Goal: Task Accomplishment & Management: Manage account settings

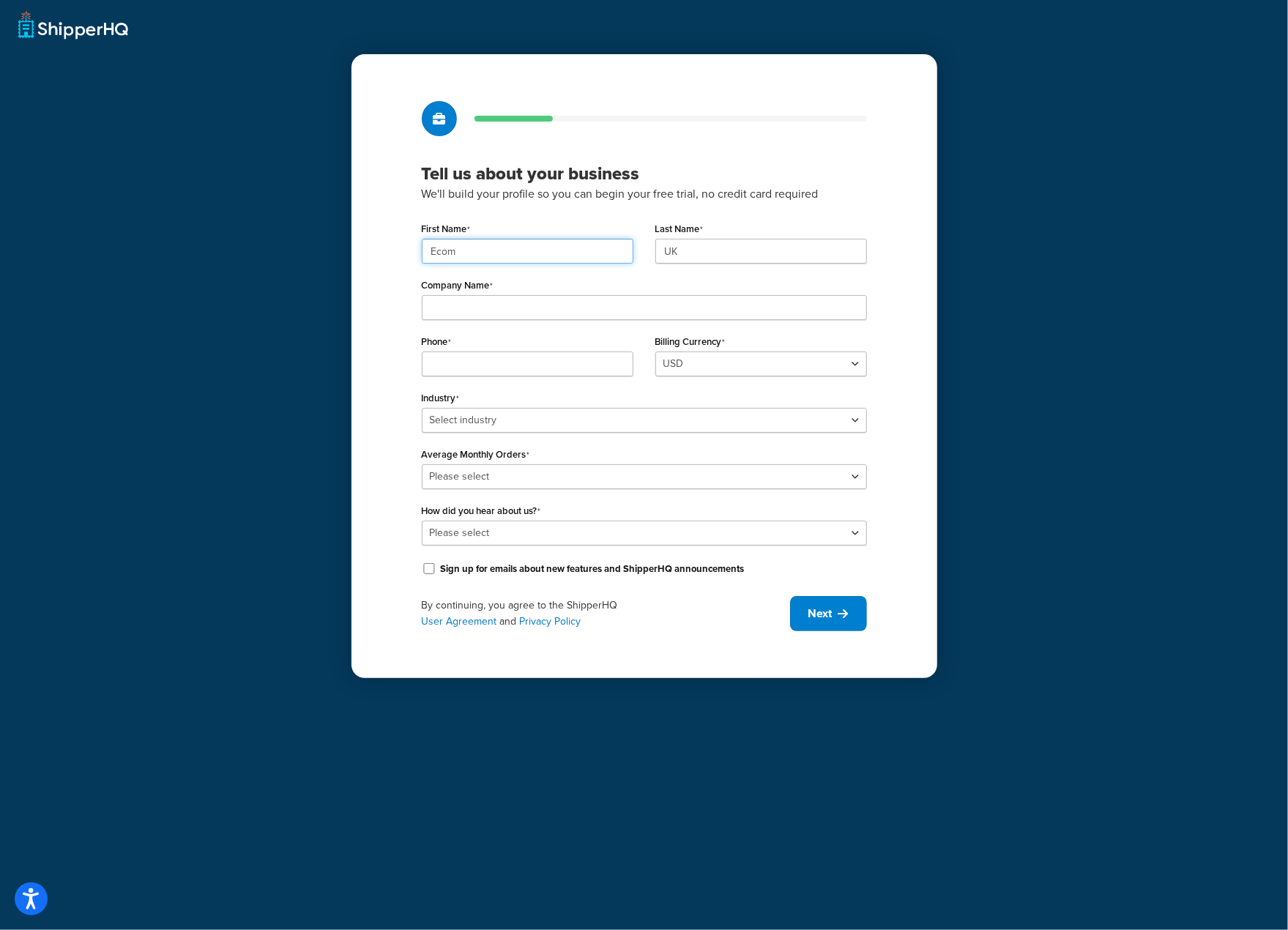
click at [536, 245] on input "Ecom" at bounding box center [527, 251] width 212 height 25
paste input "UMG"
type input "UMG"
click at [713, 248] on input "UK" at bounding box center [761, 251] width 212 height 25
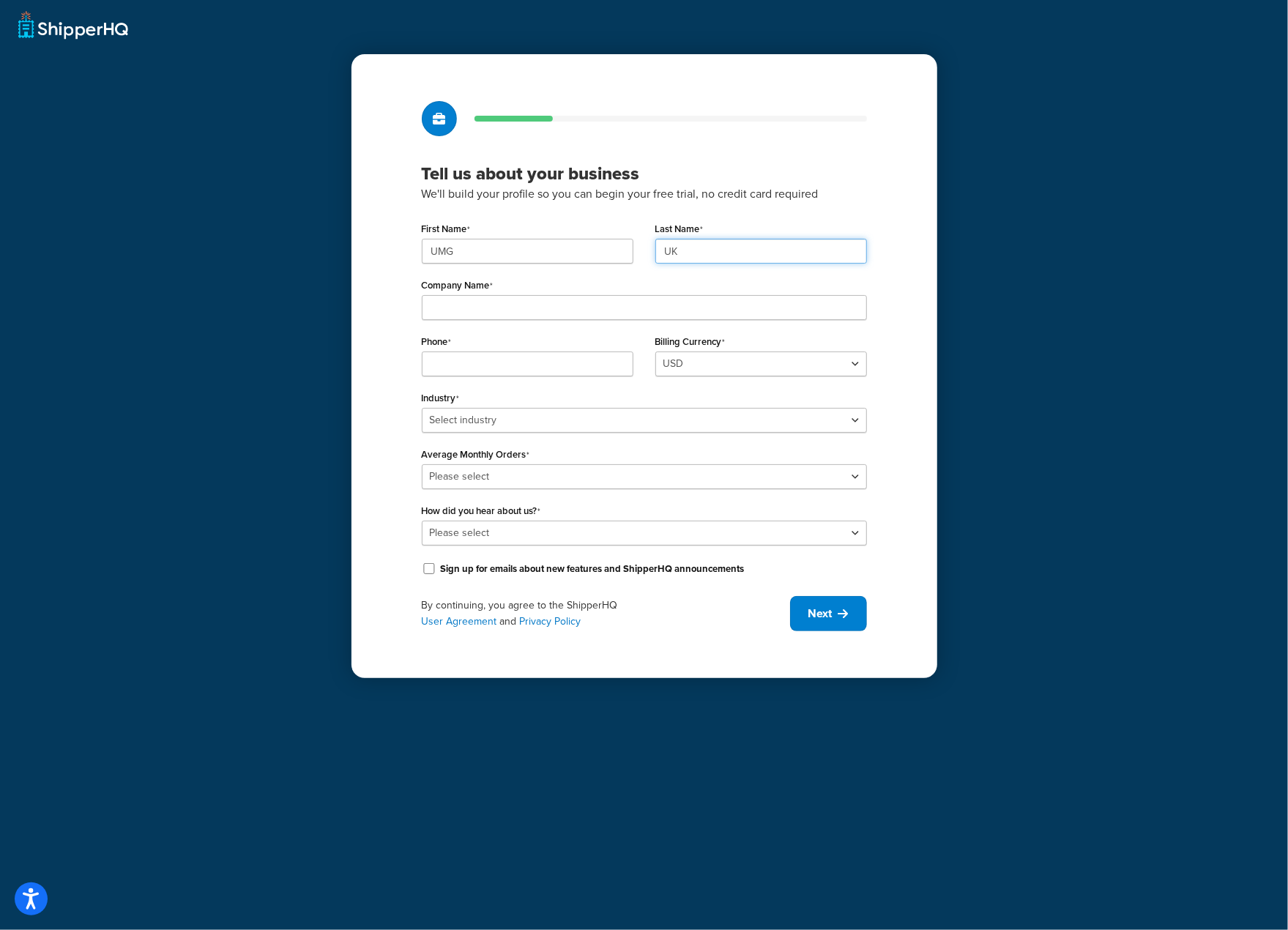
click at [713, 248] on input "UK" at bounding box center [761, 251] width 212 height 25
paste input "MG"
type input "UMG"
click at [682, 298] on input "Company Name" at bounding box center [644, 307] width 445 height 25
paste input "Universal Music Group"
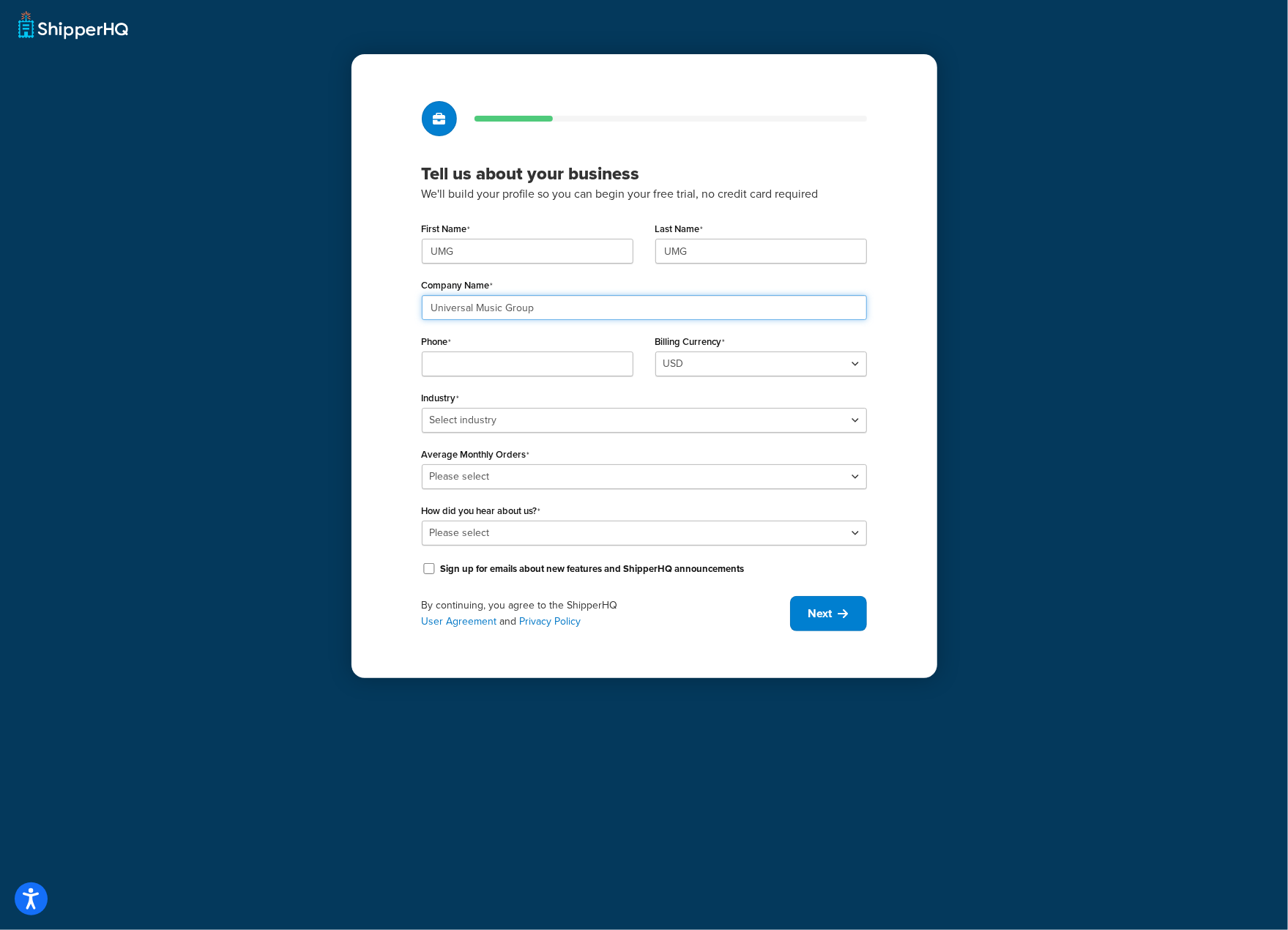
type input "Universal Music Group"
click at [500, 371] on input "Phone" at bounding box center [527, 363] width 212 height 25
paste input "08449137510"
type input "08449137510"
click at [788, 414] on select "Select industry Automotive Adult Agriculture Alcohol, Tobacco & CBD Arts & Craf…" at bounding box center [644, 421] width 445 height 25
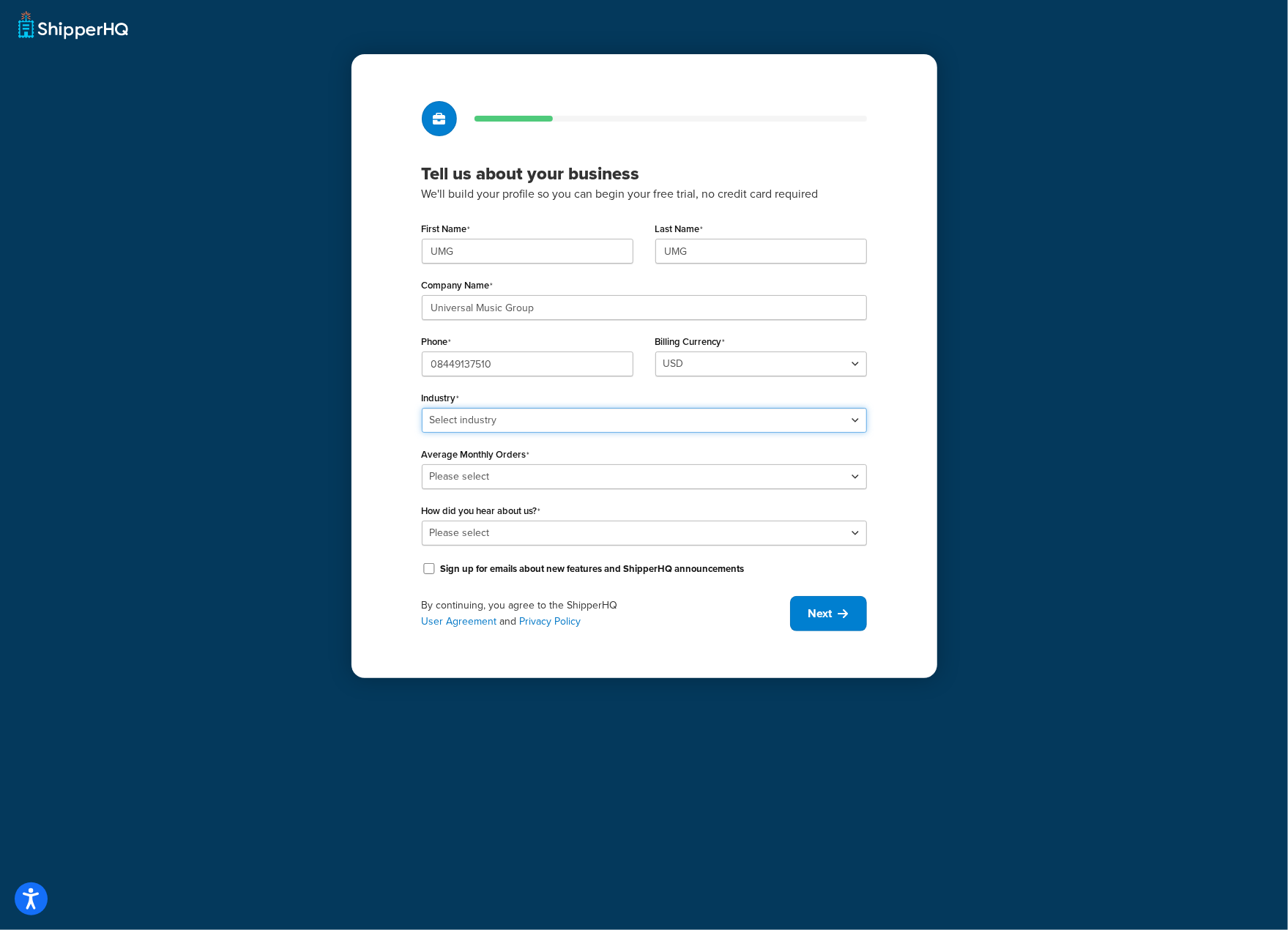
select select "7"
click at [421, 408] on select "Select industry Automotive Adult Agriculture Alcohol, Tobacco & CBD Arts & Craf…" at bounding box center [644, 421] width 445 height 25
click at [722, 478] on select "Please select 0-500 501-1,000 1,001-10,000 10,001-20,000 Over 20,000" at bounding box center [644, 477] width 445 height 25
select select "5"
click at [421, 465] on select "Please select 0-500 501-1,000 1,001-10,000 10,001-20,000 Over 20,000" at bounding box center [644, 477] width 445 height 25
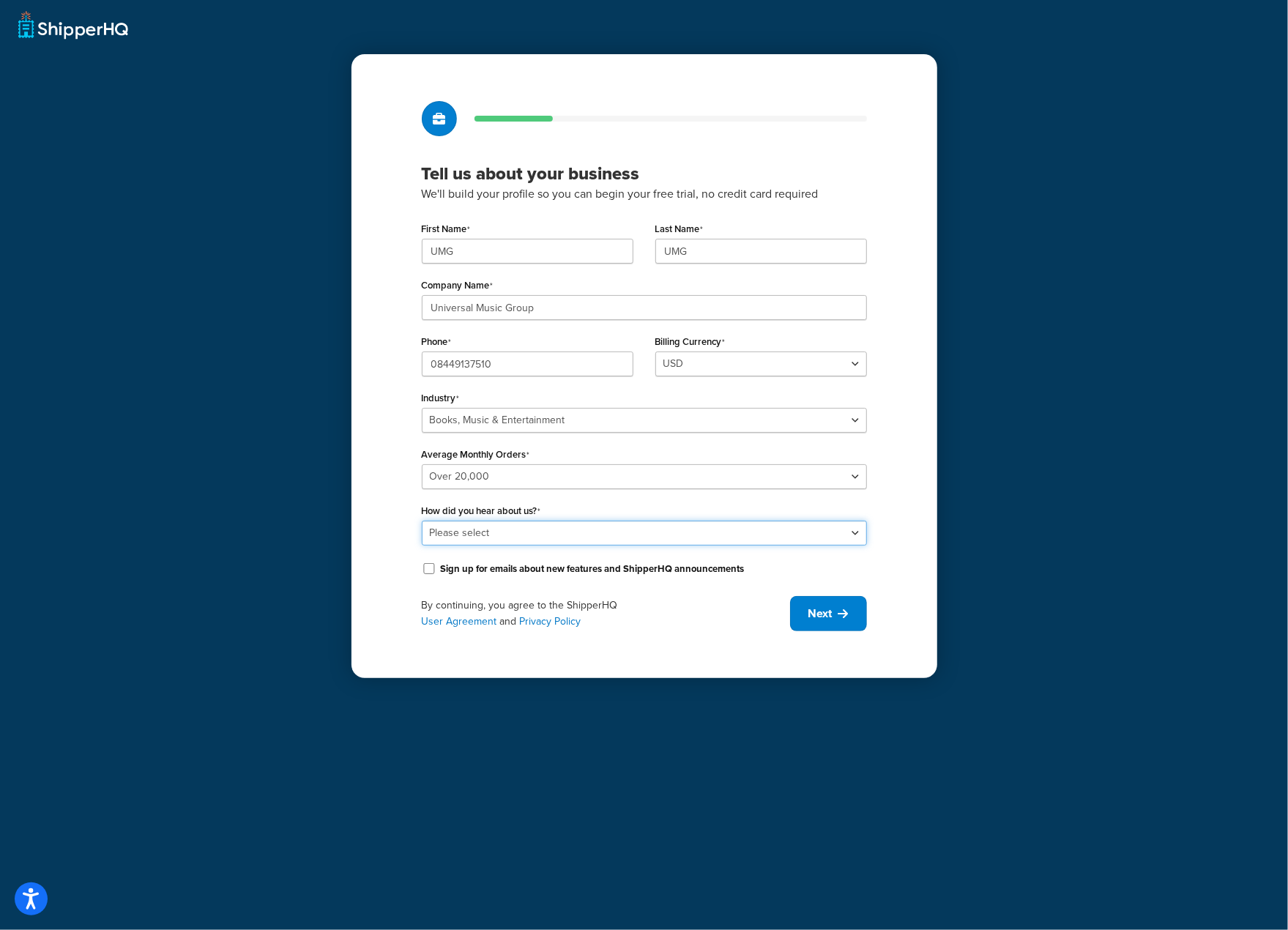
click at [751, 531] on select "Please select Online Search App Store or Marketplace Listing Referred by Agency…" at bounding box center [644, 533] width 445 height 25
select select "10"
click at [421, 521] on select "Please select Online Search App Store or Marketplace Listing Referred by Agency…" at bounding box center [644, 533] width 445 height 25
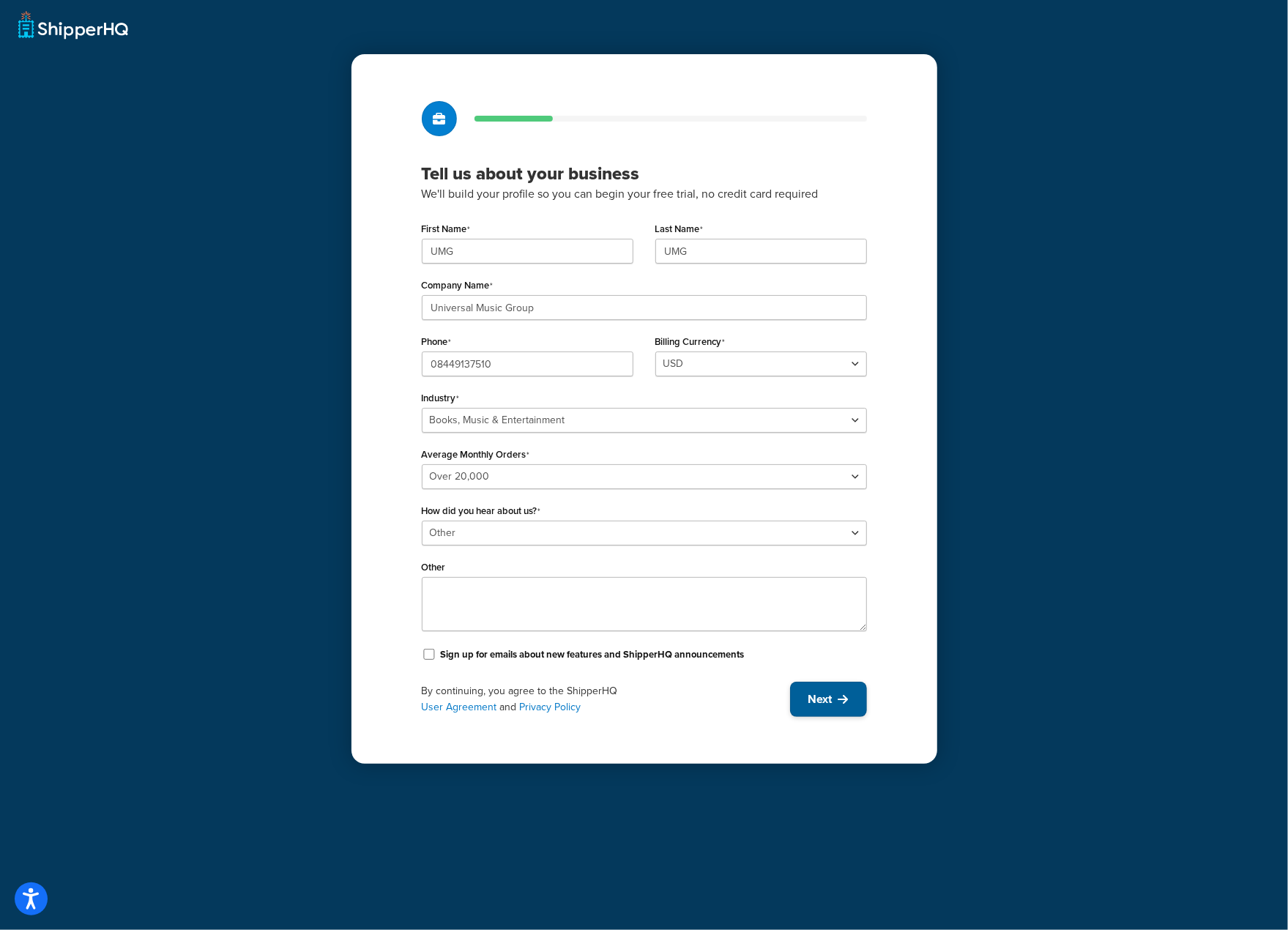
click at [824, 702] on span "Next" at bounding box center [820, 699] width 24 height 16
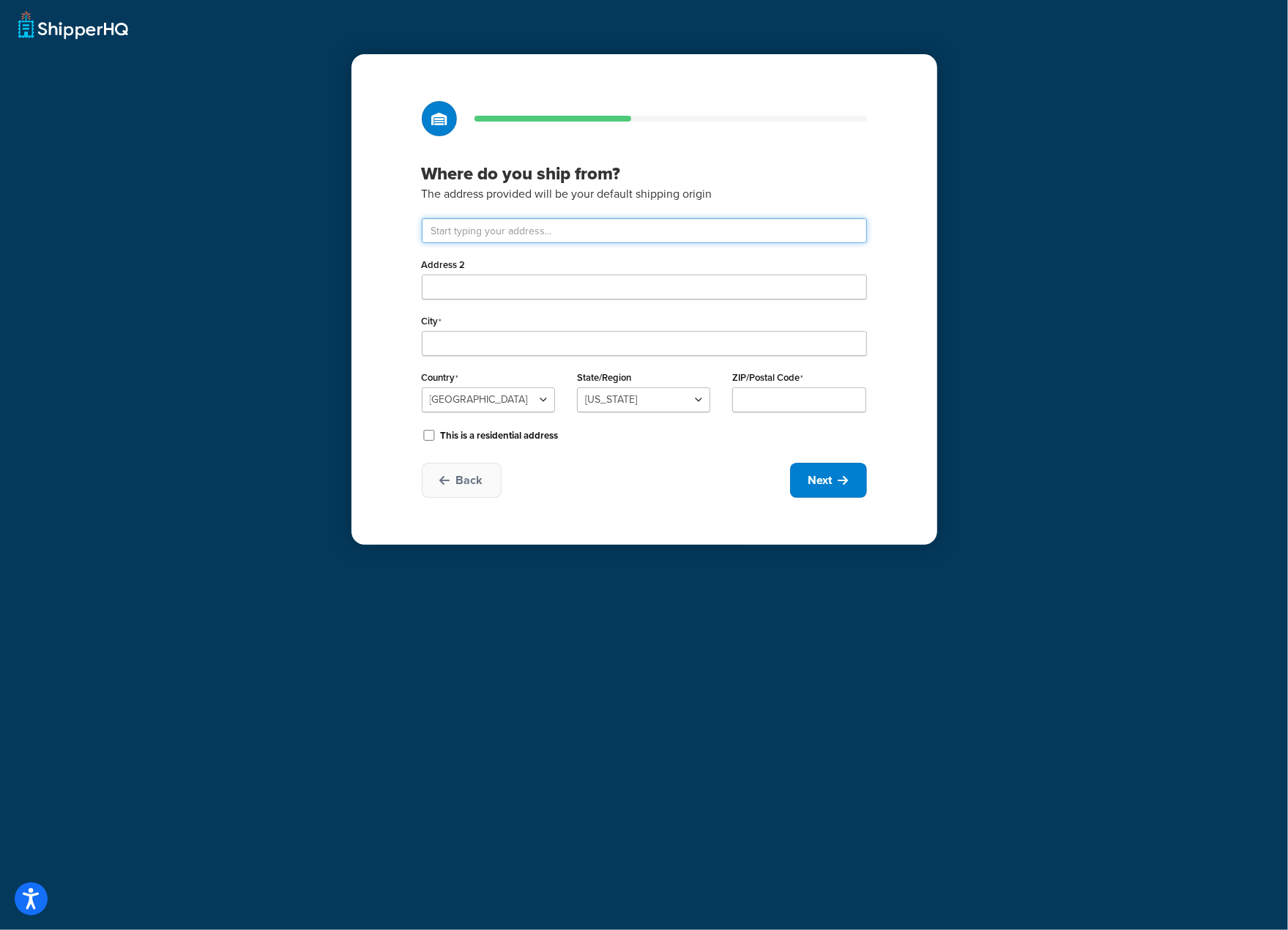
click at [599, 228] on input "text" at bounding box center [644, 231] width 445 height 25
type input "Drayton Field Industrial Estate"
type input "Nasmyth Road"
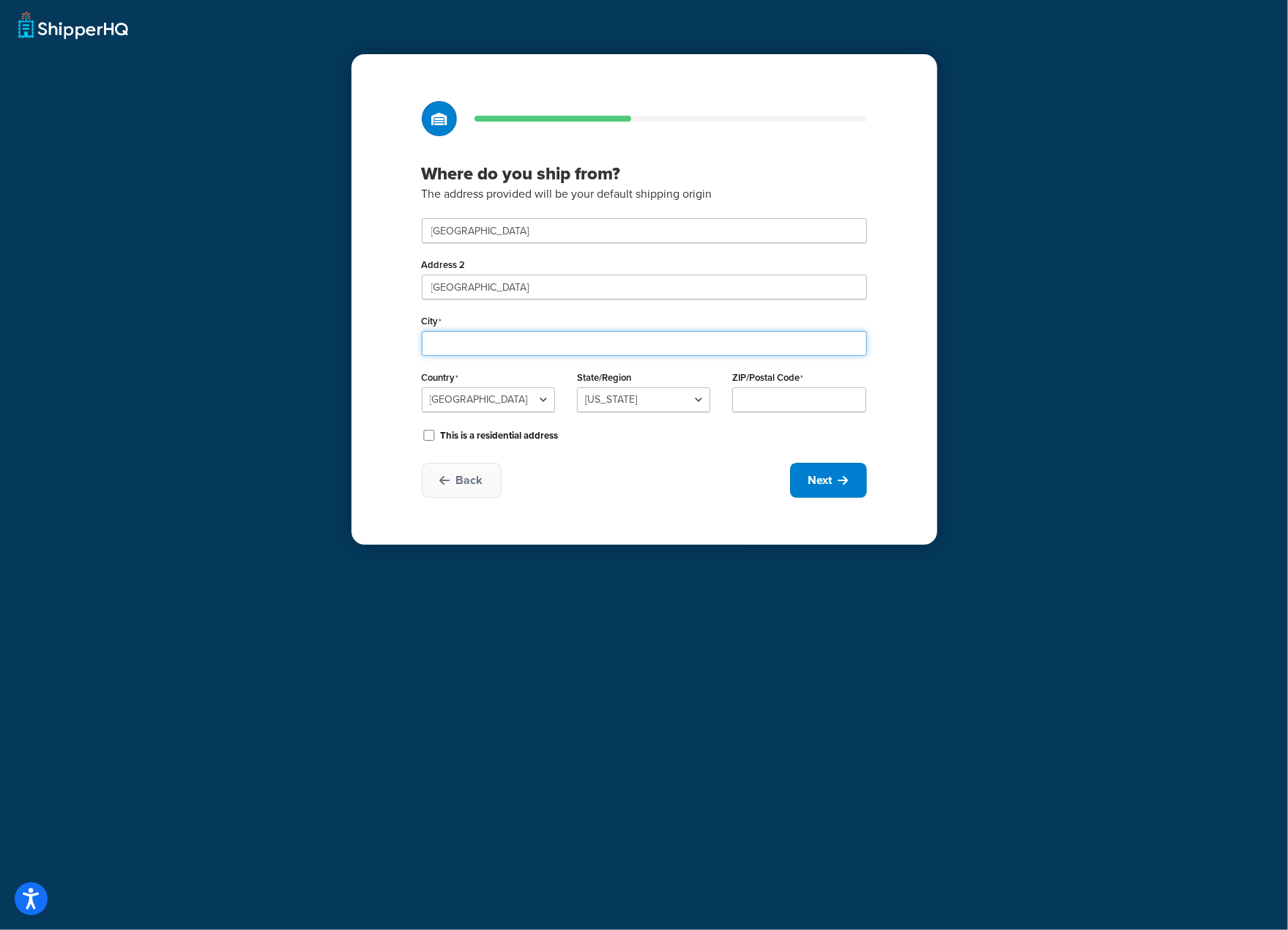
type input "Daventry"
select select "1226"
type input "NN11 8NF"
click at [826, 486] on span "Next" at bounding box center [820, 480] width 24 height 16
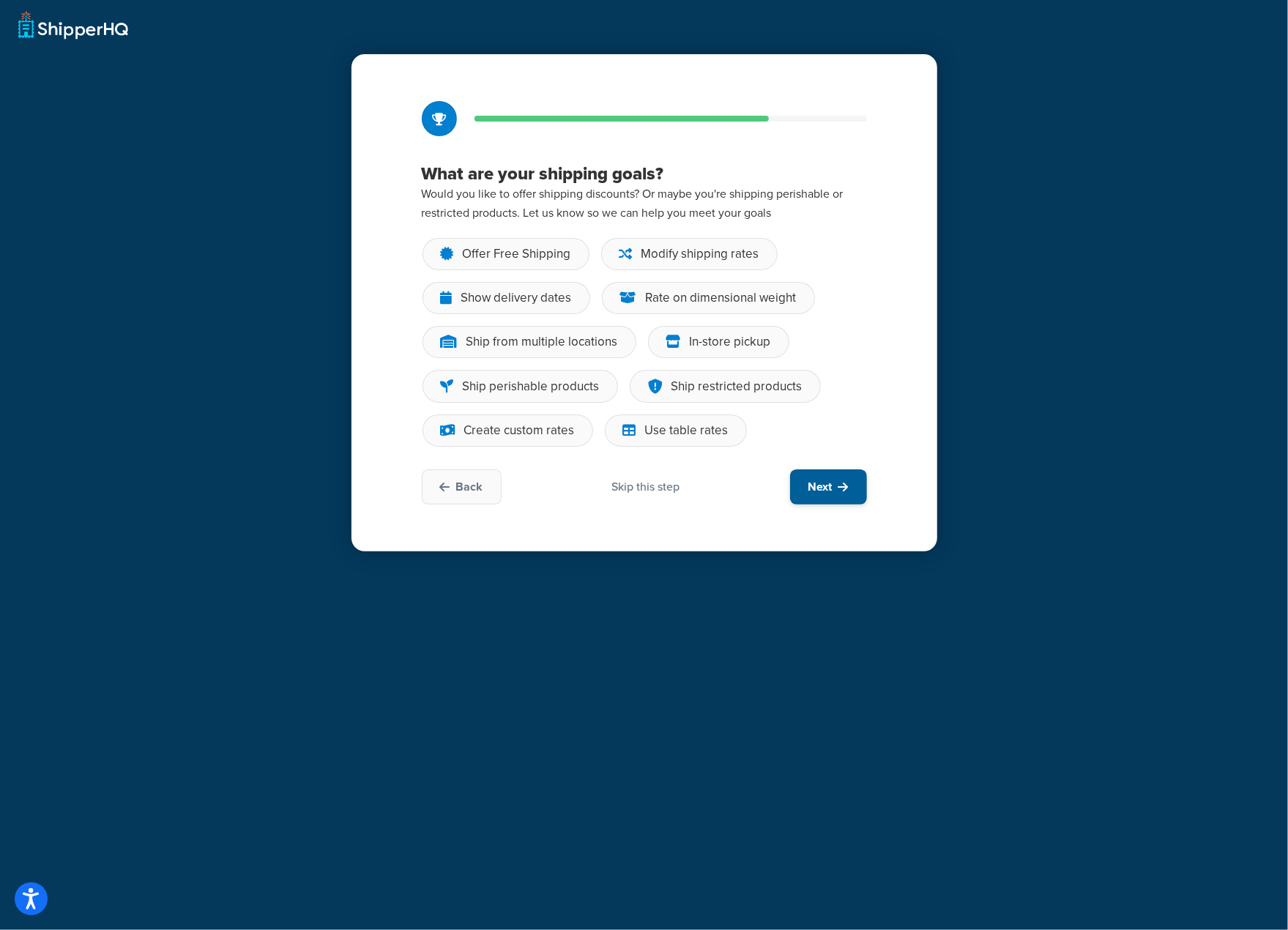
click at [833, 487] on button "Next" at bounding box center [828, 487] width 77 height 35
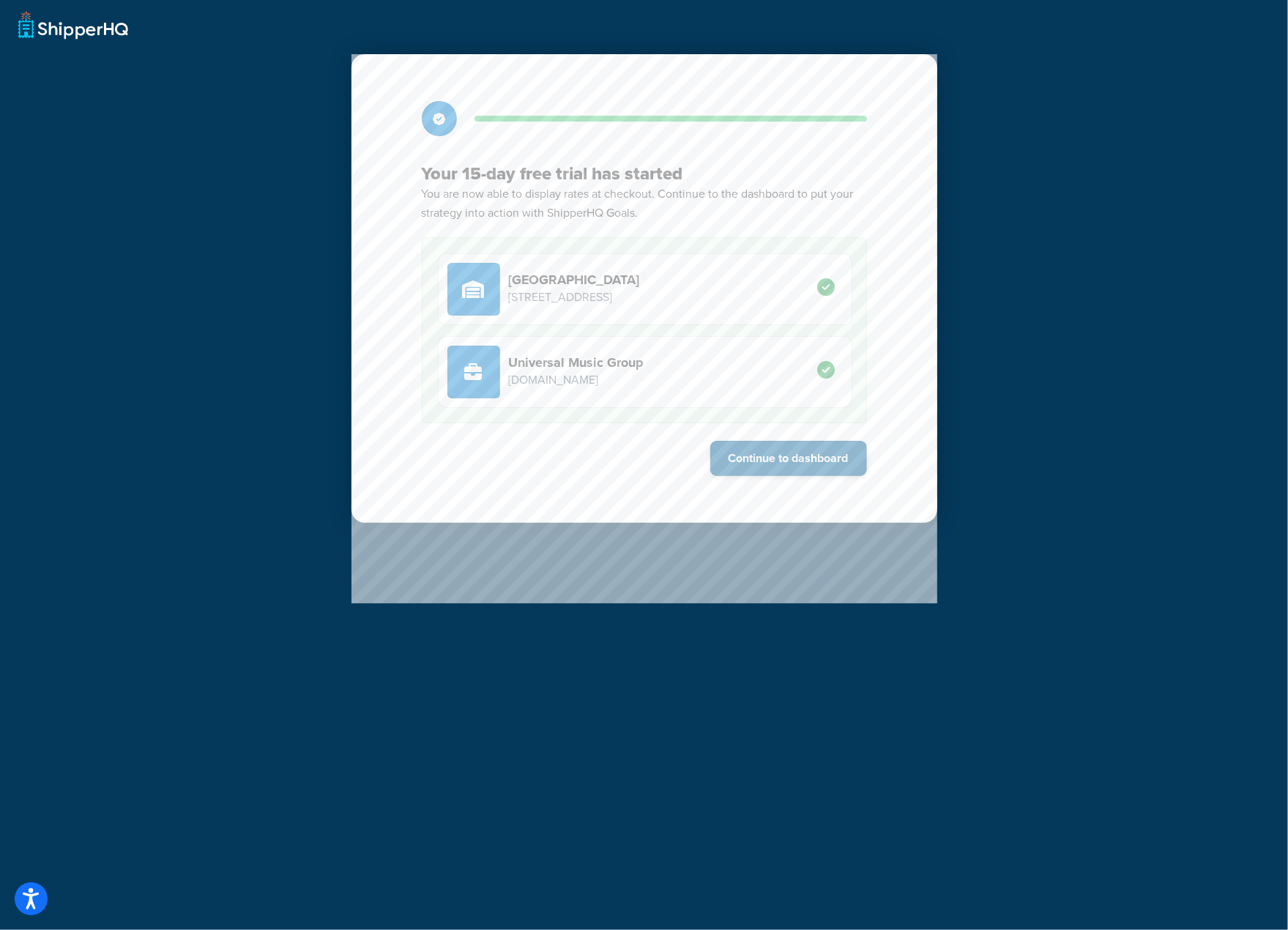
click at [800, 460] on button "Continue to dashboard" at bounding box center [788, 458] width 157 height 35
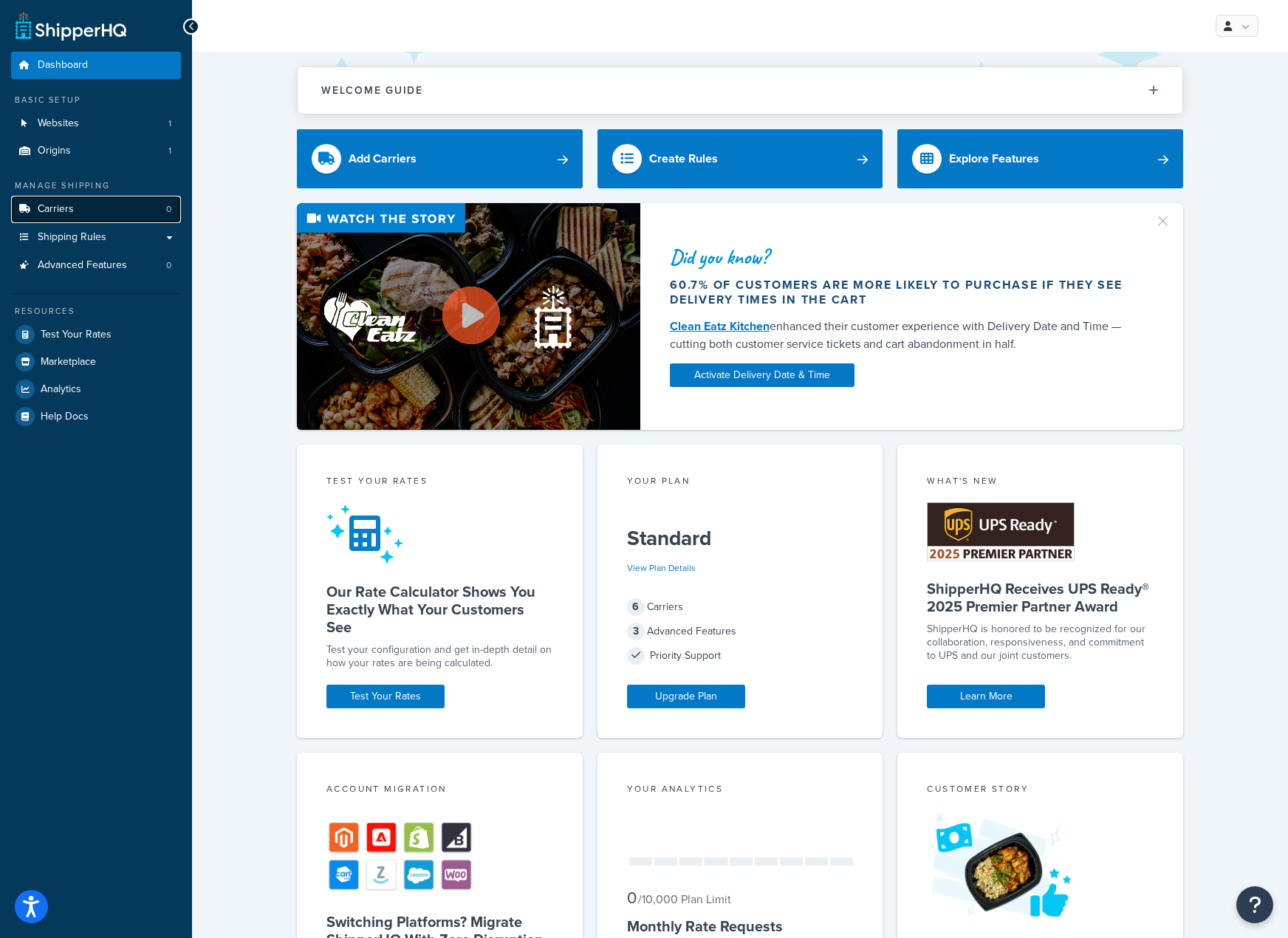
click at [82, 214] on link "Carriers 0" at bounding box center [95, 209] width 170 height 28
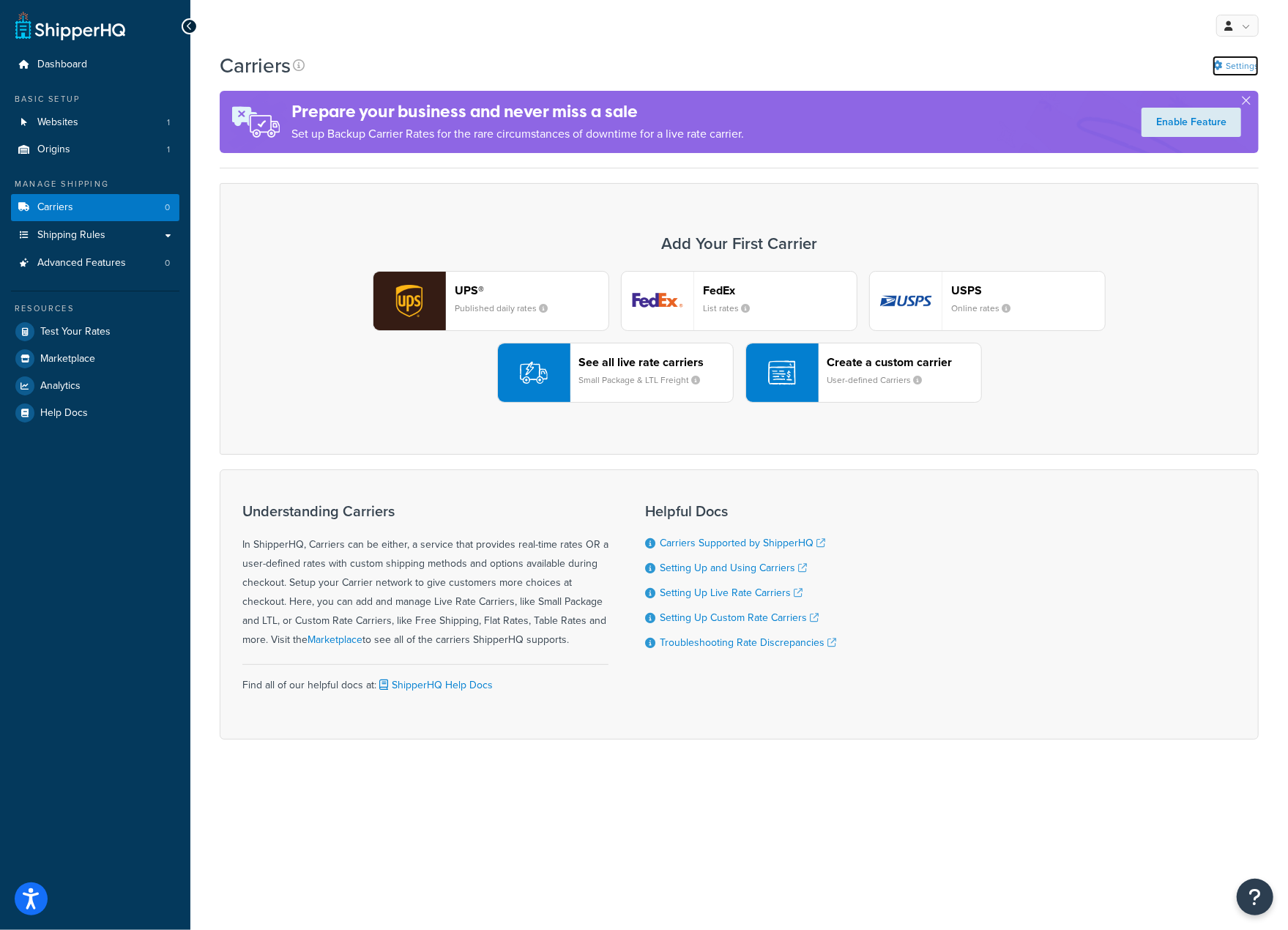
click at [1240, 66] on link "Settings" at bounding box center [1235, 65] width 46 height 20
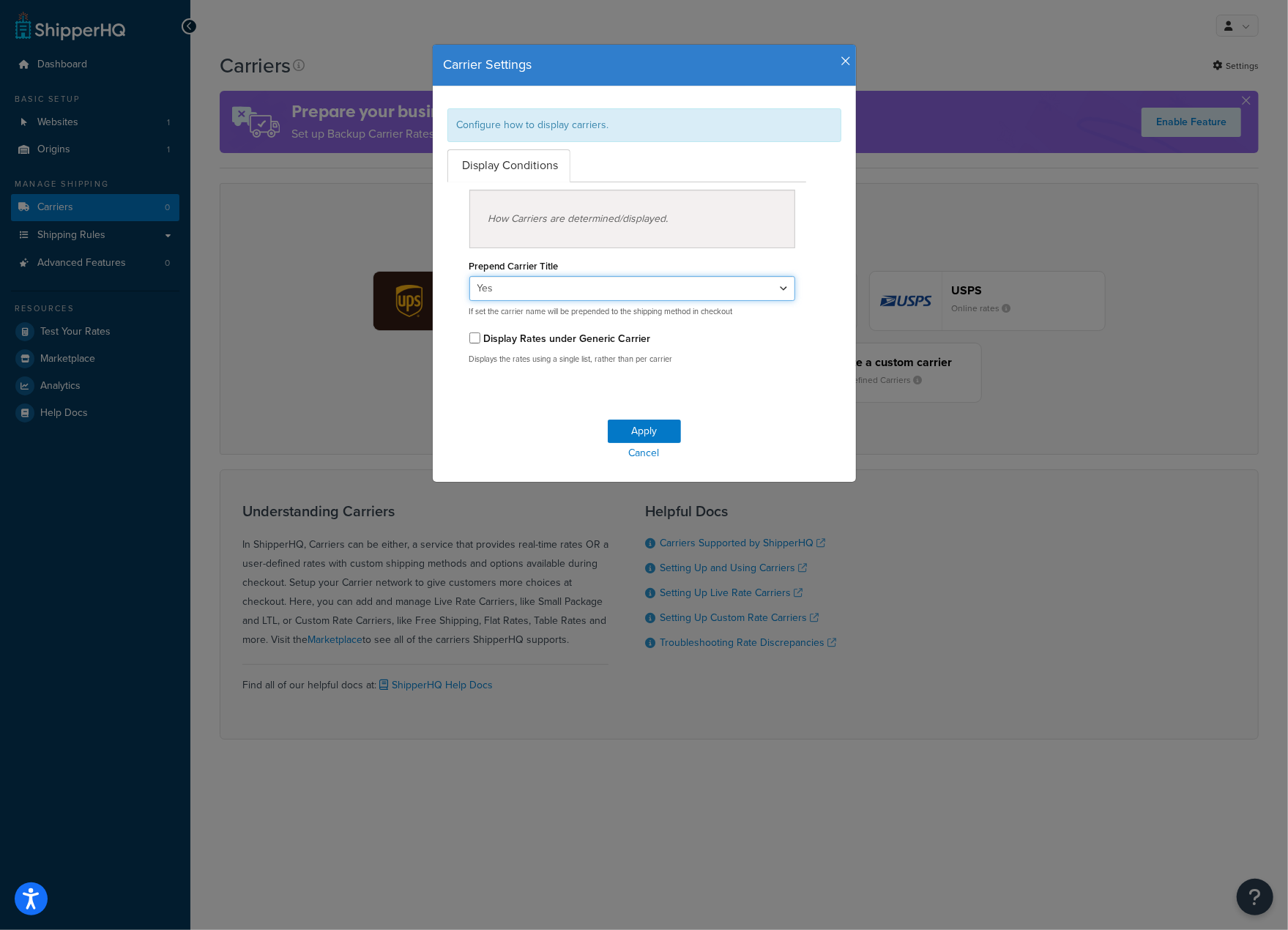
click at [779, 286] on select "Yes No" at bounding box center [632, 289] width 326 height 25
select select "false"
click at [469, 276] on select "Yes No" at bounding box center [632, 289] width 326 height 25
click at [648, 433] on button "Apply" at bounding box center [644, 431] width 73 height 24
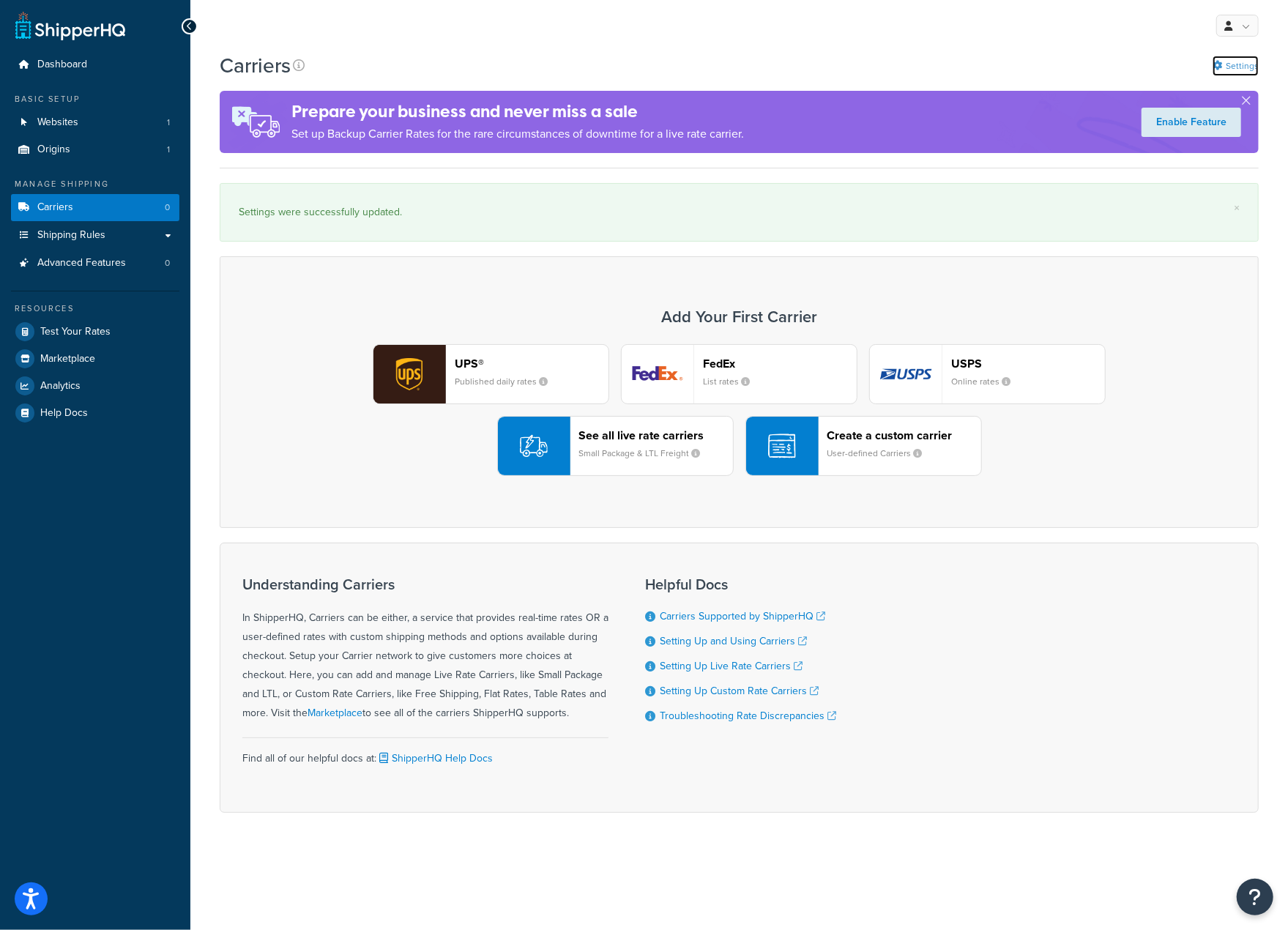
click at [1248, 64] on link "Settings" at bounding box center [1235, 65] width 46 height 20
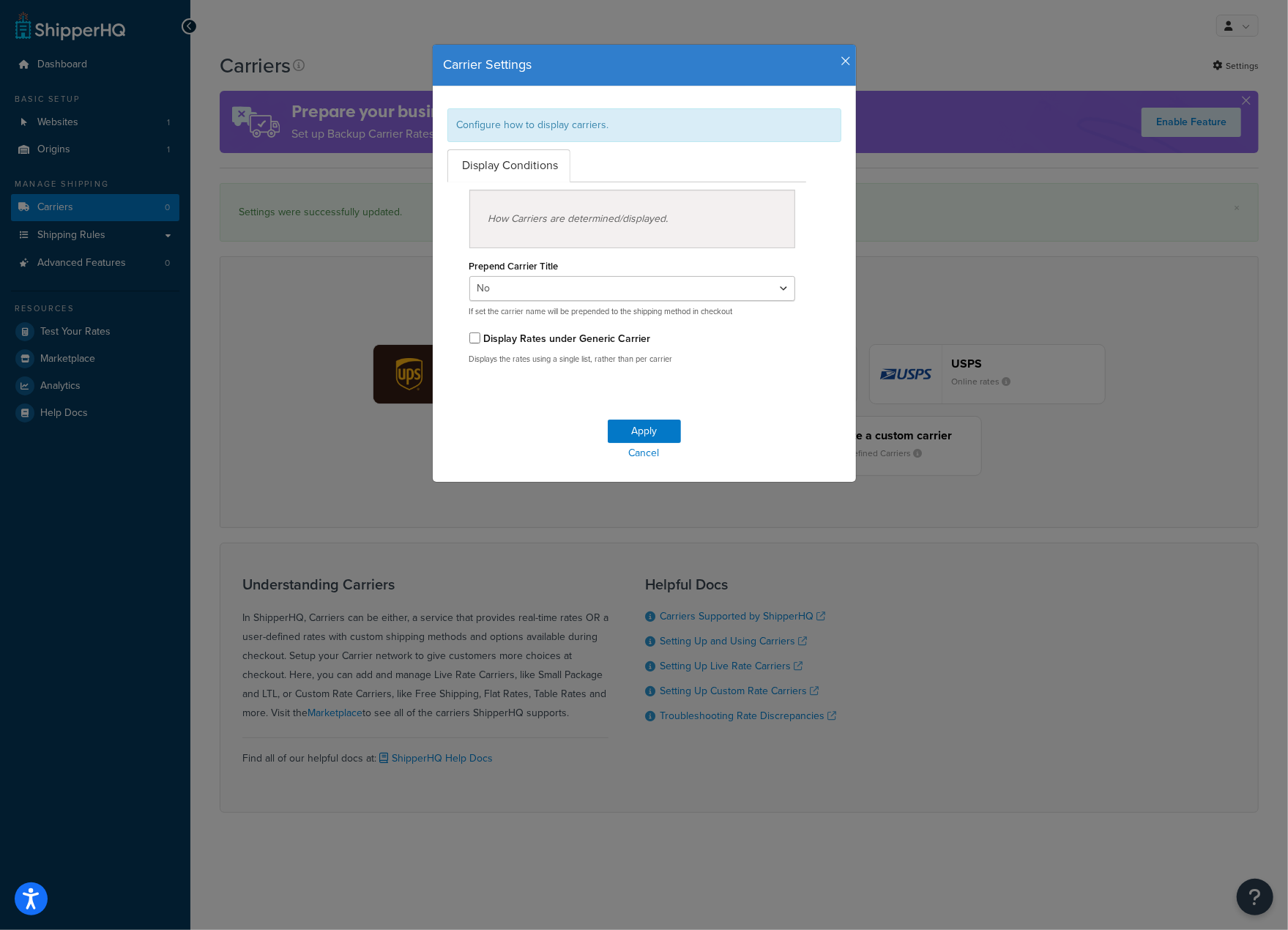
click at [845, 63] on icon "button" at bounding box center [846, 61] width 11 height 13
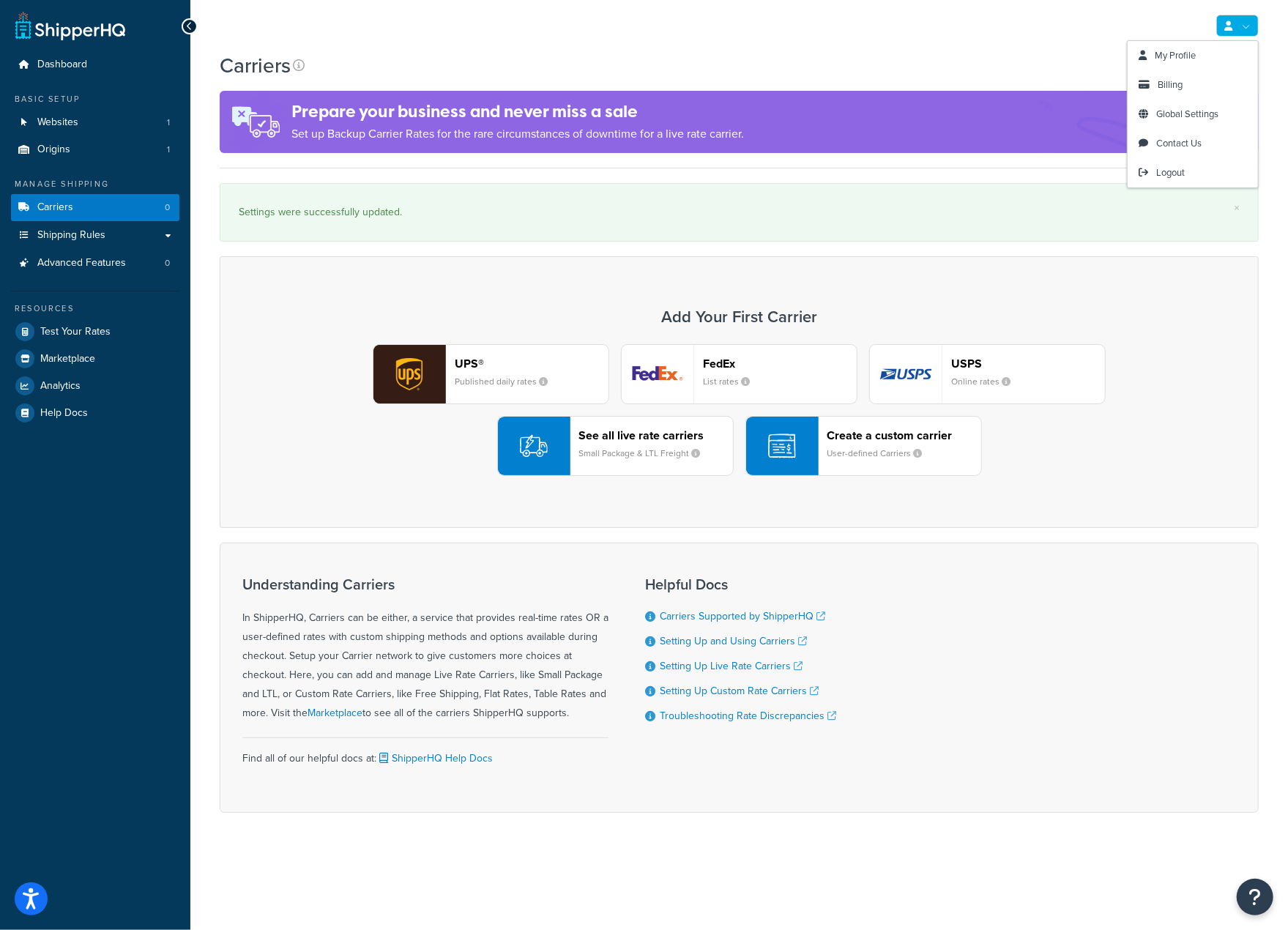
click at [1249, 32] on link at bounding box center [1237, 26] width 42 height 22
click at [1199, 116] on span "Global Settings" at bounding box center [1187, 114] width 62 height 14
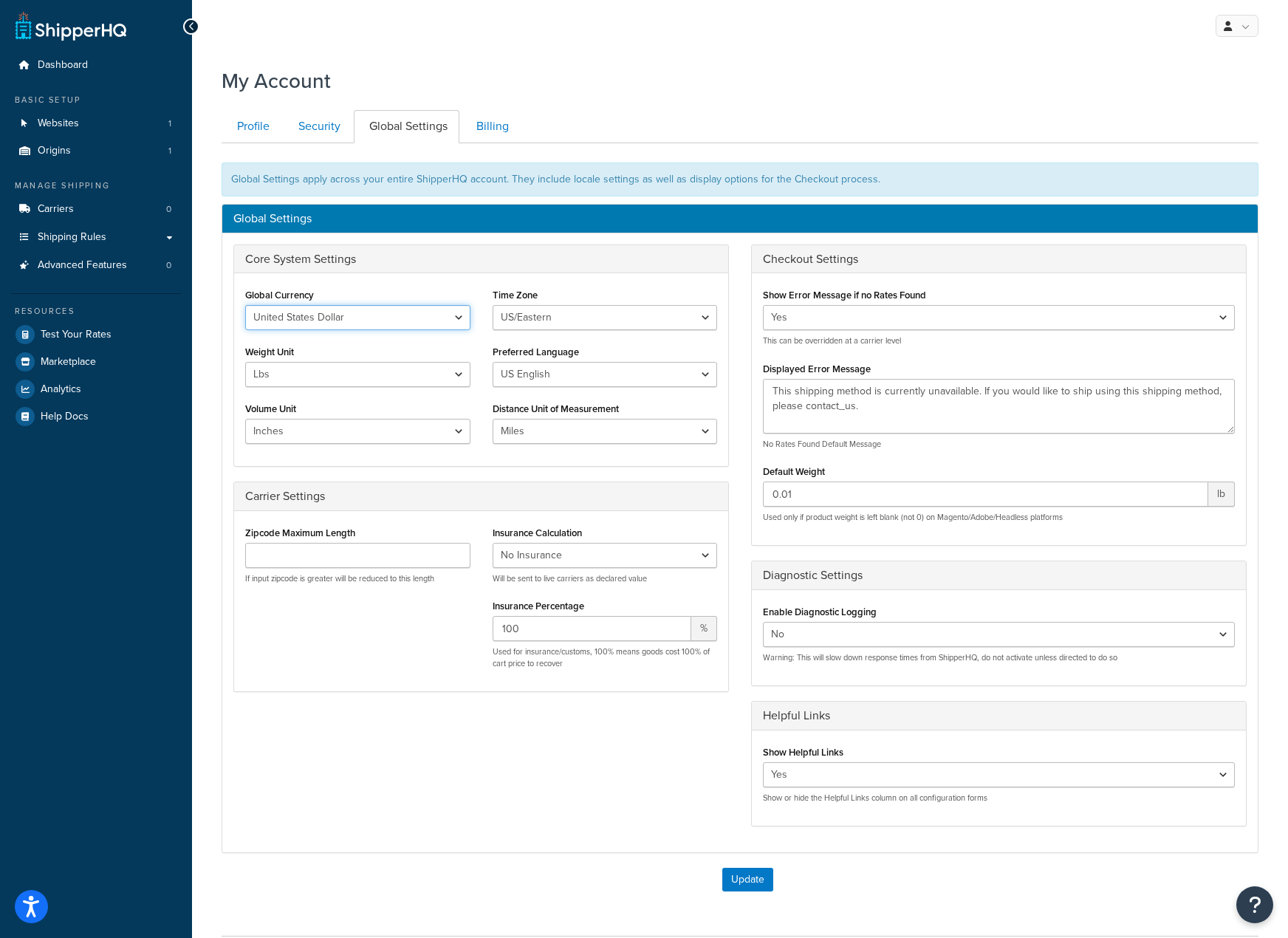
click at [363, 311] on select "United States Dollar Euro British Pound Australian Dollar Canadian Dollar Japan…" at bounding box center [358, 318] width 225 height 25
select select "GBP"
click at [245, 305] on select "United States Dollar Euro British Pound Australian Dollar Canadian Dollar Japan…" at bounding box center [358, 318] width 225 height 25
click at [529, 324] on select "US/Hawaii US/Alaska US/Pacific US/Central US/Mountain US/Eastern US/Arizona Afr…" at bounding box center [605, 318] width 225 height 25
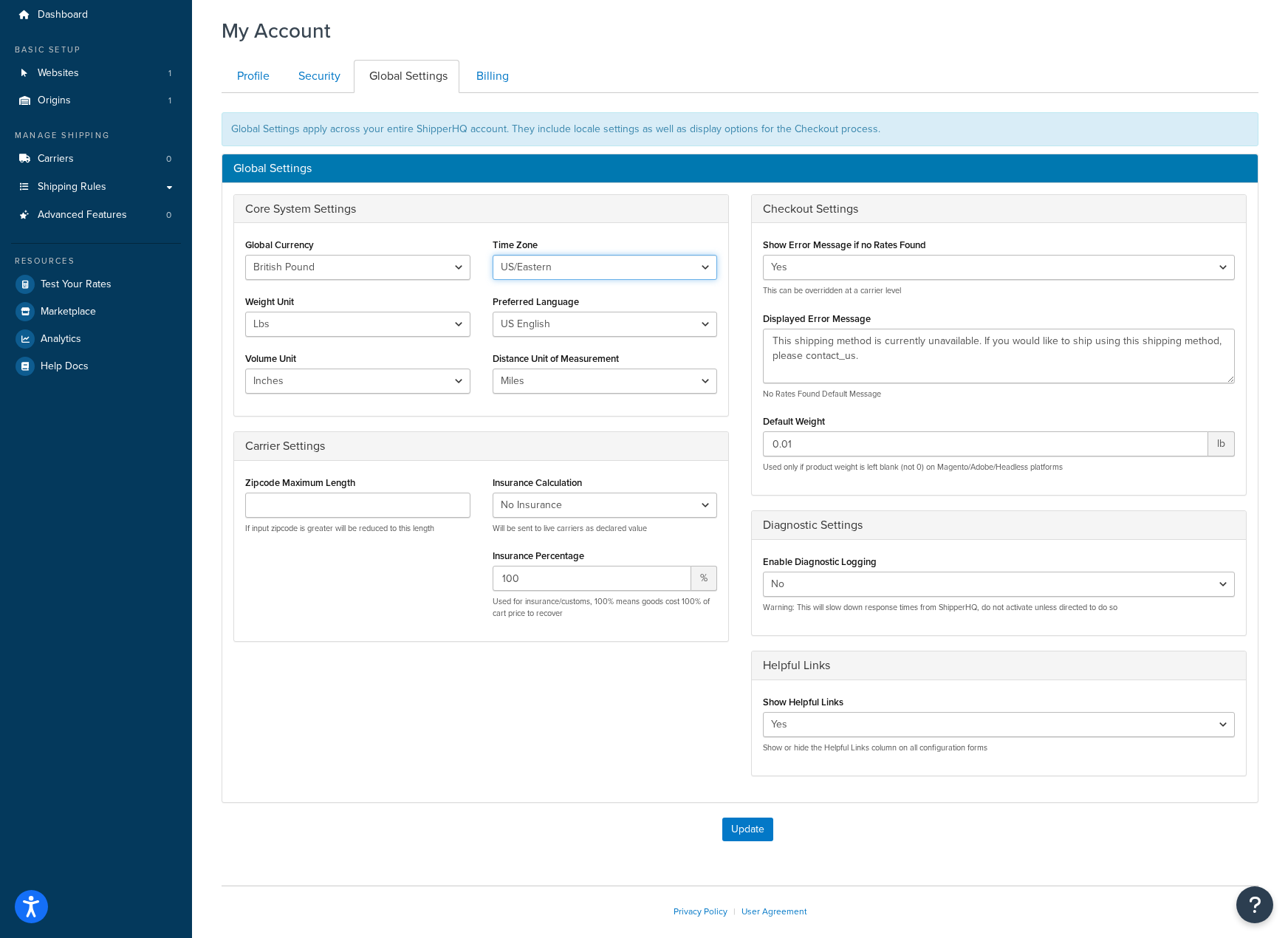
scroll to position [74, 0]
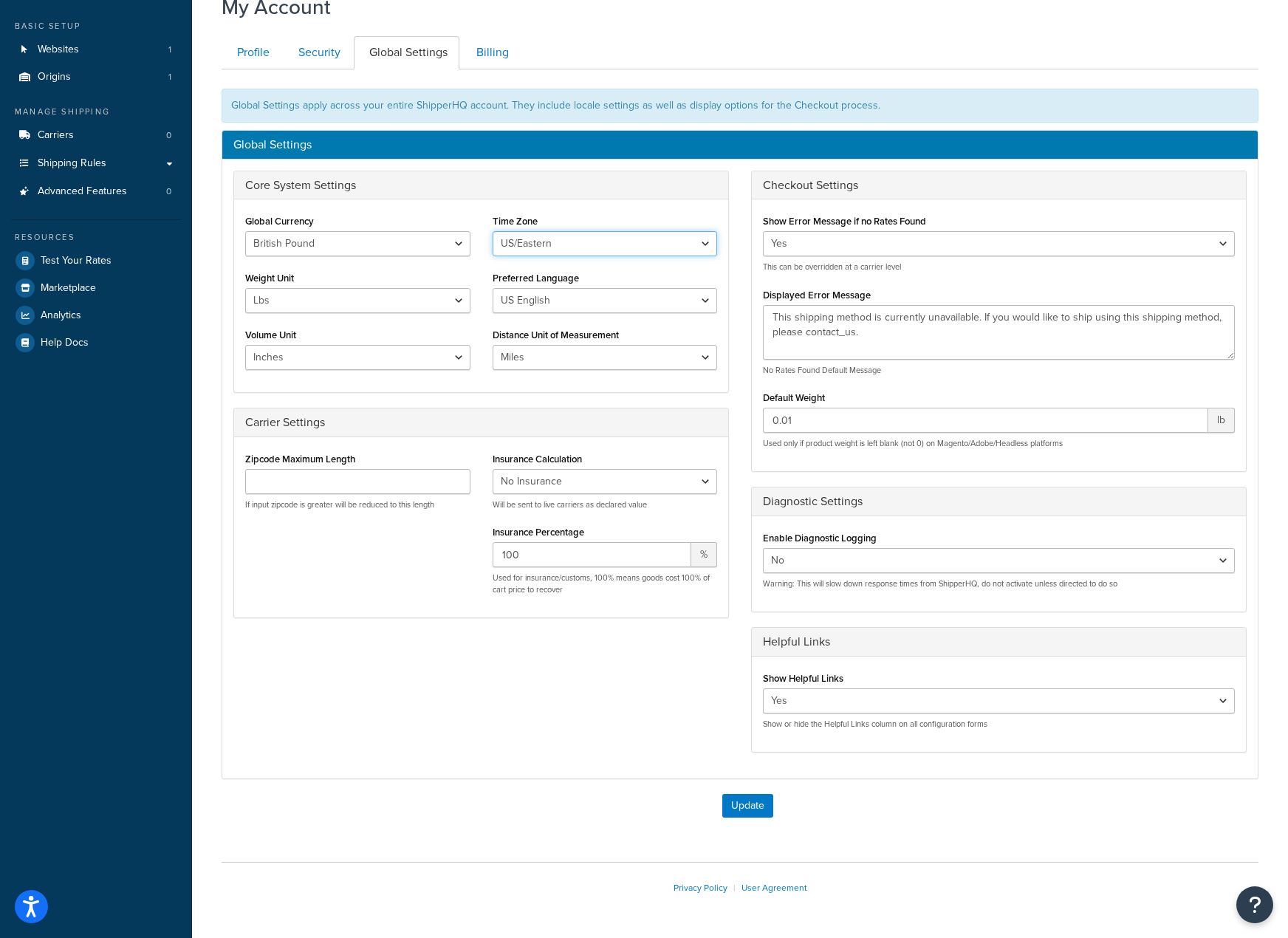
click at [577, 238] on select "US/Hawaii US/Alaska US/Pacific US/Central US/Mountain US/Eastern US/Arizona Afr…" at bounding box center [605, 243] width 225 height 25
select select "Europe/[GEOGRAPHIC_DATA]"
click at [493, 231] on select "US/Hawaii US/Alaska US/Pacific US/Central US/Mountain US/Eastern US/Arizona Afr…" at bounding box center [605, 243] width 225 height 25
click at [436, 302] on select "Lbs Kgs" at bounding box center [358, 301] width 225 height 25
select select "kg"
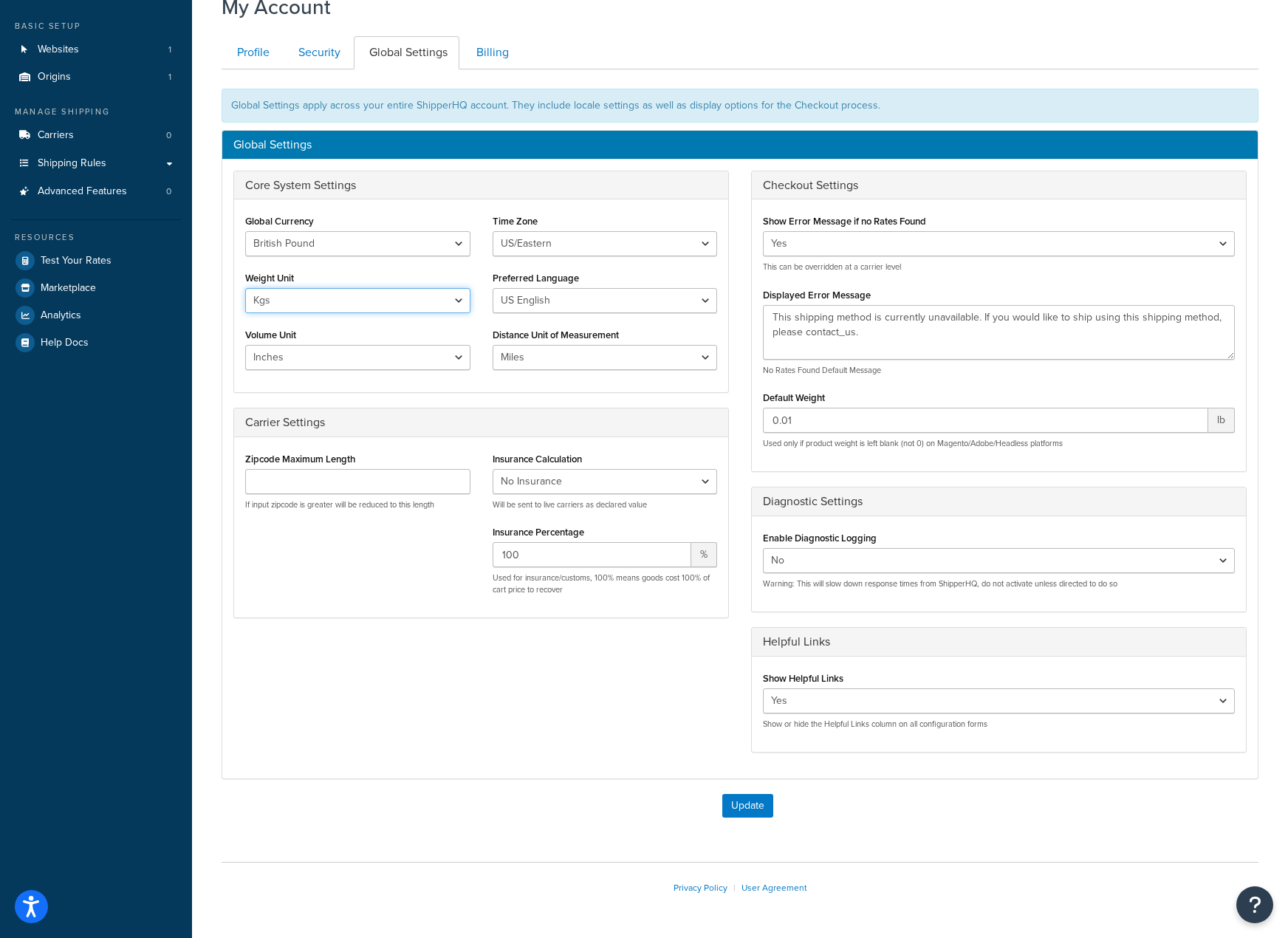
click at [245, 288] on select "Lbs Kgs" at bounding box center [358, 301] width 225 height 25
click at [553, 301] on select "US English British English" at bounding box center [605, 301] width 225 height 25
select select "en-GB"
click at [493, 288] on select "US English British English" at bounding box center [605, 301] width 225 height 25
click at [443, 356] on select "Inches Centimetres Feet Yards Metres" at bounding box center [358, 358] width 225 height 25
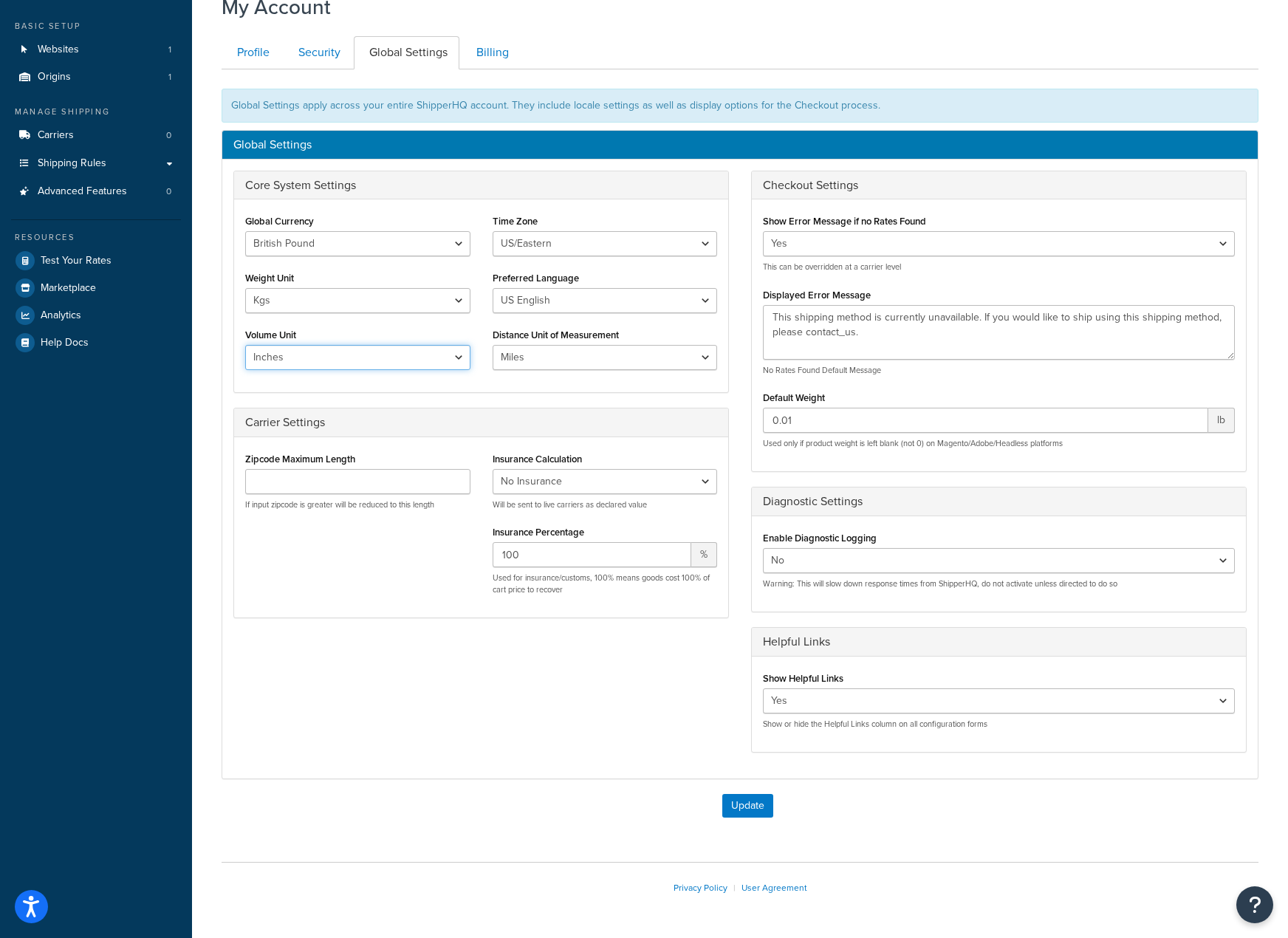
select select "cm"
click at [245, 345] on select "Inches Centimetres Feet Yards Metres" at bounding box center [358, 358] width 225 height 25
click at [760, 808] on button "Update" at bounding box center [747, 806] width 51 height 24
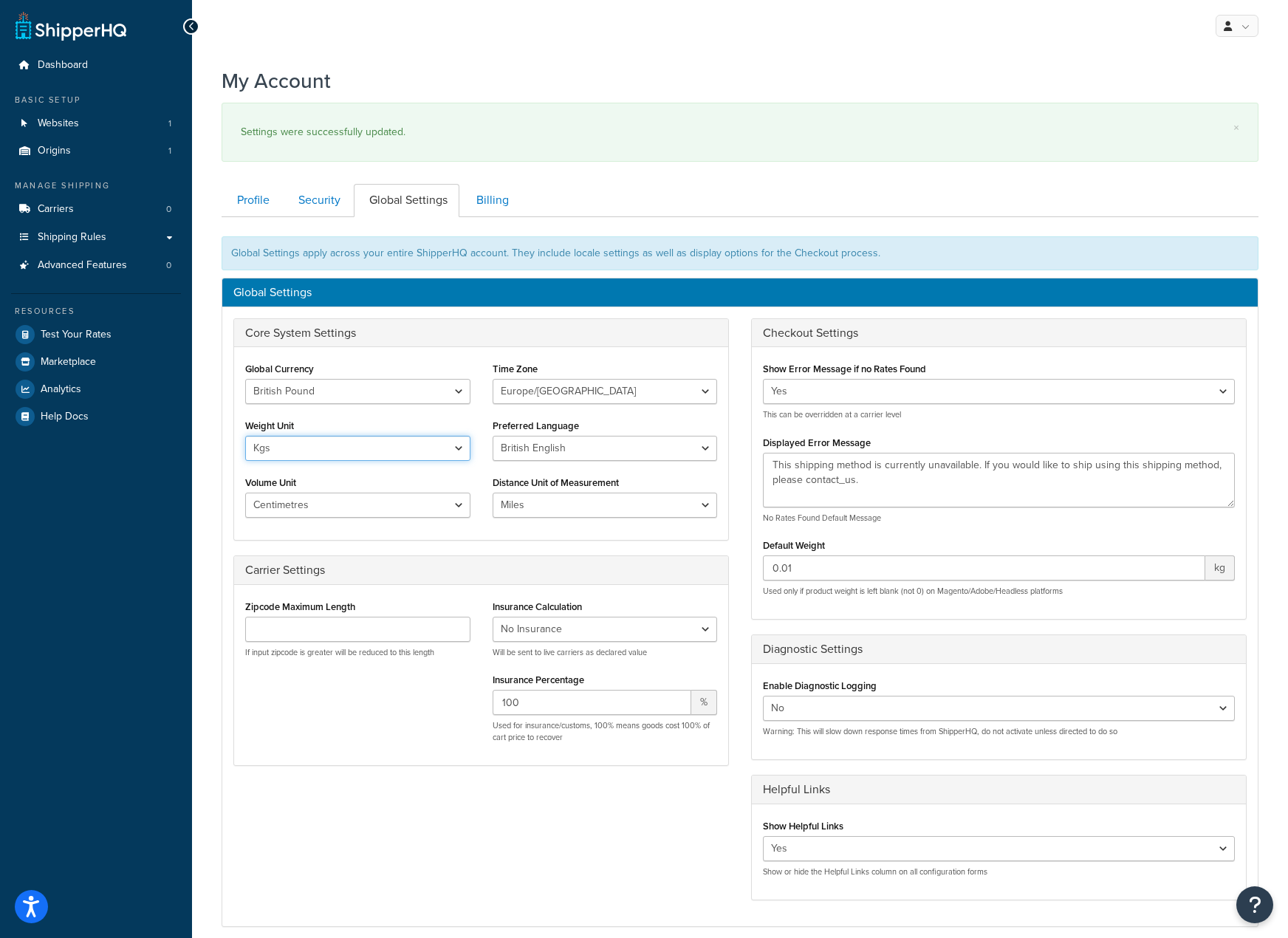
click at [431, 449] on select "Lbs Kgs" at bounding box center [358, 448] width 225 height 25
click at [510, 853] on div "Core System Settings Global Currency United States Dollar Euro British Pound Au…" at bounding box center [740, 617] width 1036 height 597
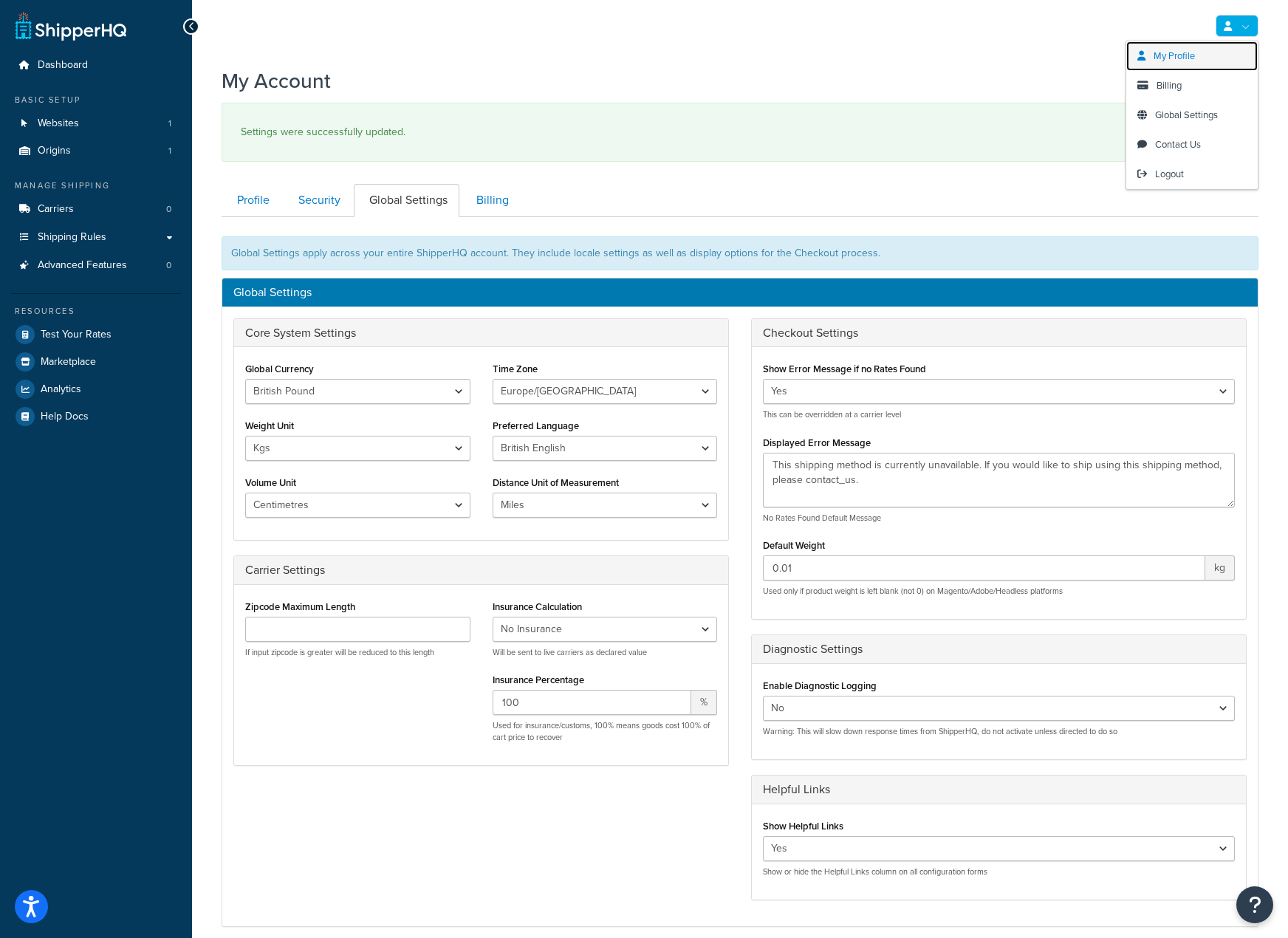
click at [1185, 55] on span "My Profile" at bounding box center [1174, 56] width 42 height 14
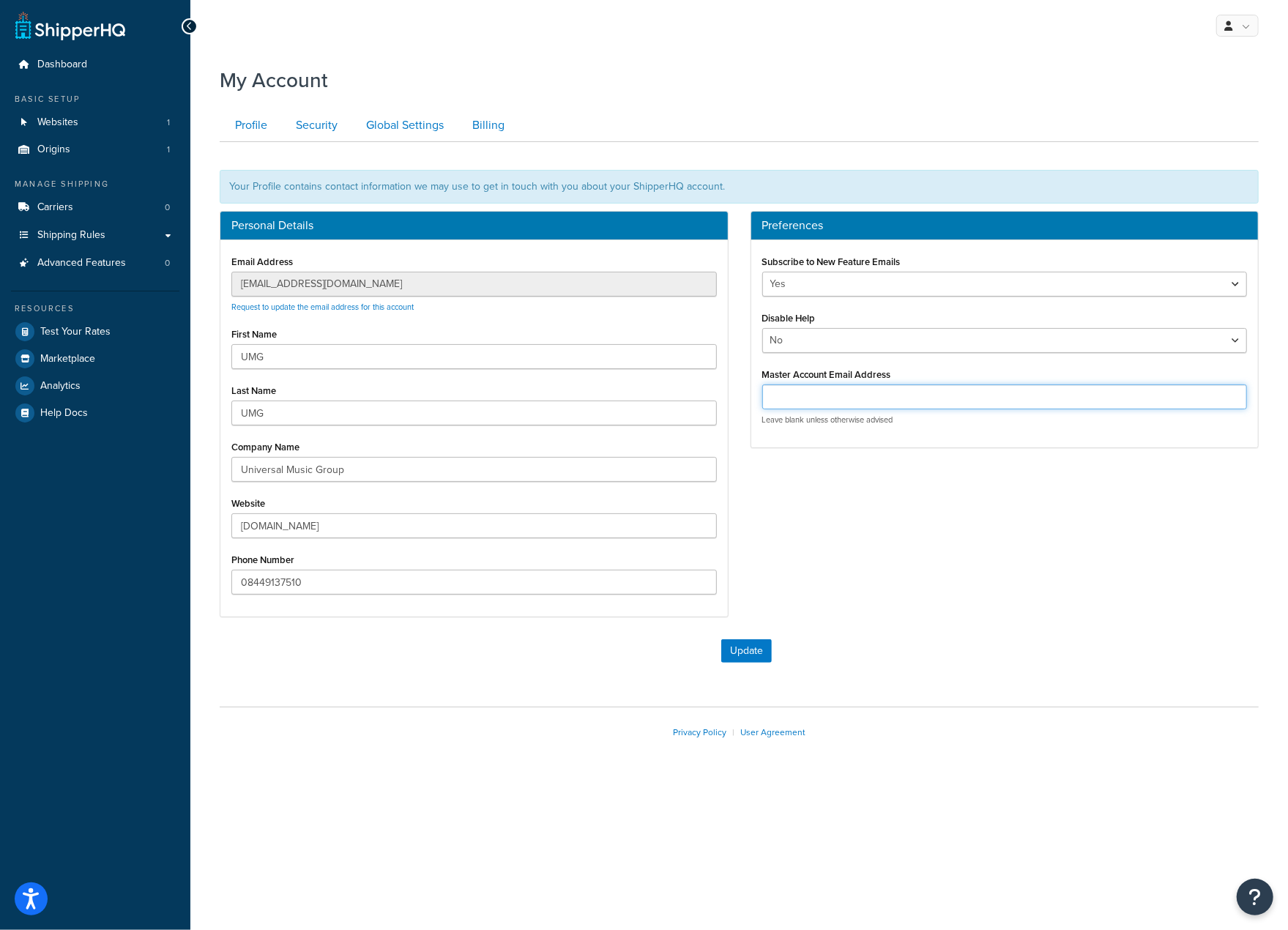
click at [901, 393] on input "Master Account Email Address" at bounding box center [1005, 397] width 486 height 25
paste input "[EMAIL_ADDRESS][DOMAIN_NAME]"
type input "[EMAIL_ADDRESS][DOMAIN_NAME]"
click at [762, 653] on button "Update" at bounding box center [746, 651] width 50 height 24
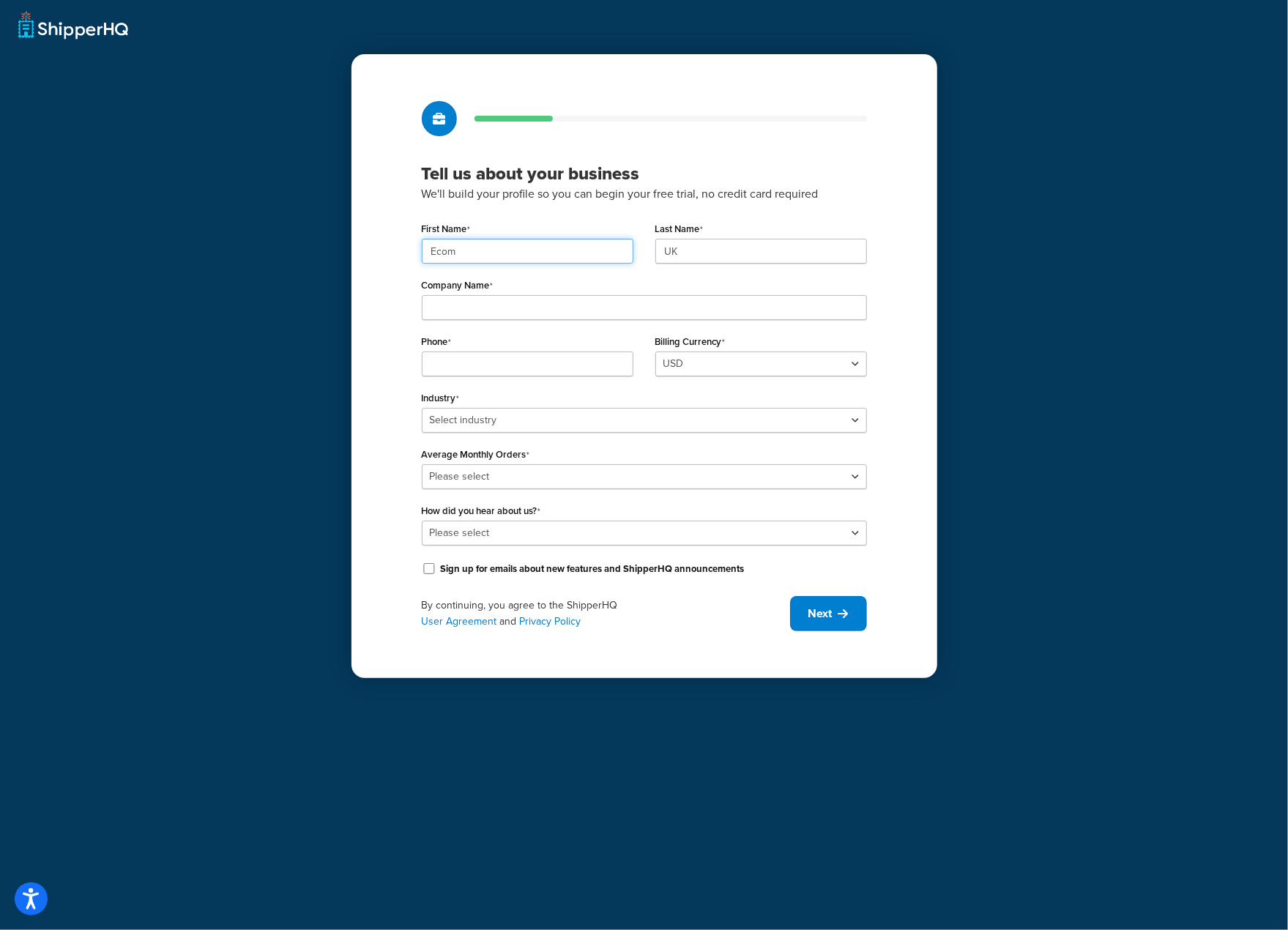
click at [584, 254] on input "Ecom" at bounding box center [527, 251] width 212 height 25
paste input "UMG"
type input "UMG"
click at [711, 259] on input "UK" at bounding box center [761, 251] width 212 height 25
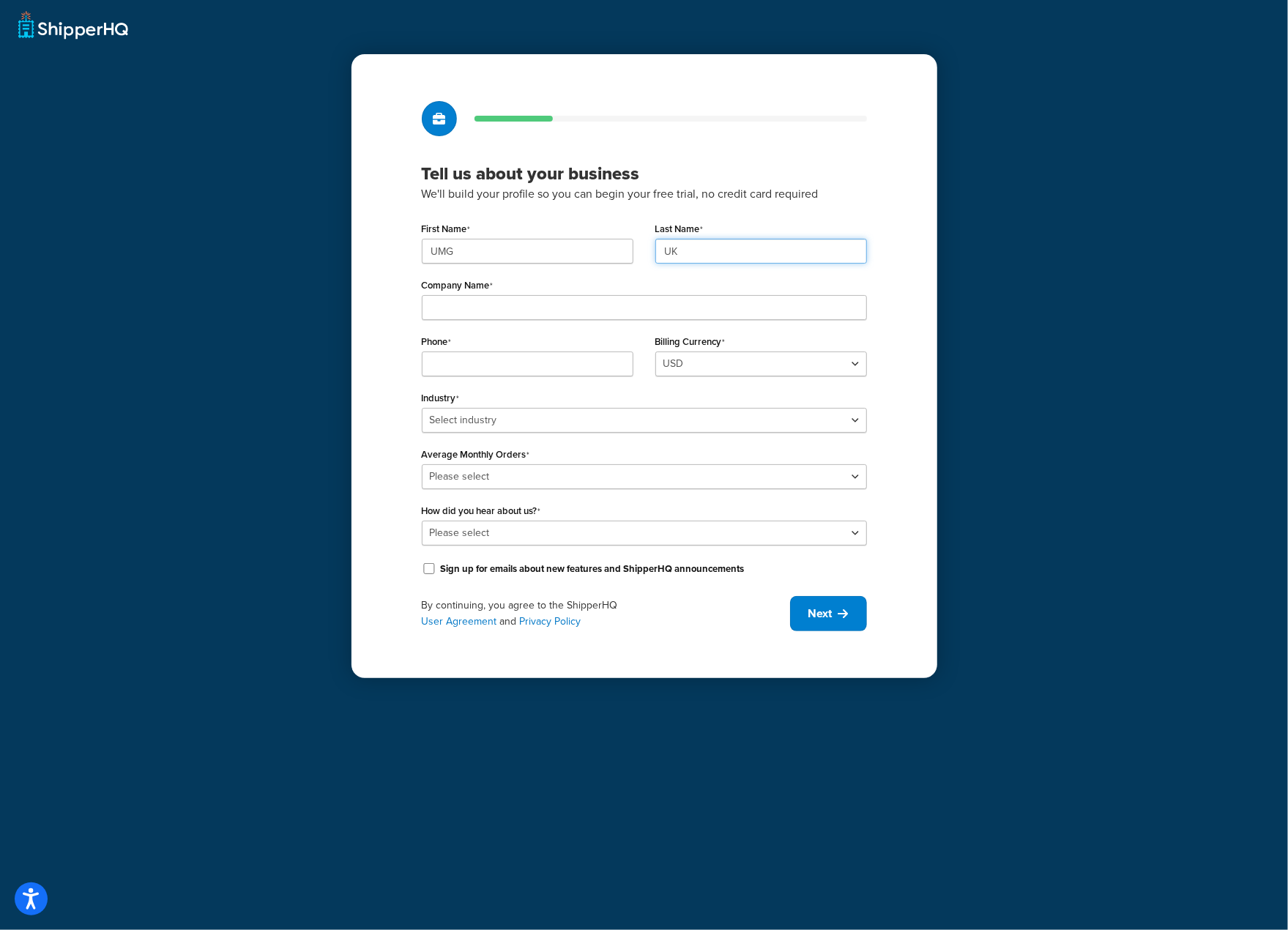
click at [712, 259] on input "UK" at bounding box center [761, 251] width 212 height 25
paste input "MG"
type input "UMG"
click at [694, 304] on input "Company Name" at bounding box center [644, 307] width 445 height 25
paste input "Universal Music Group"
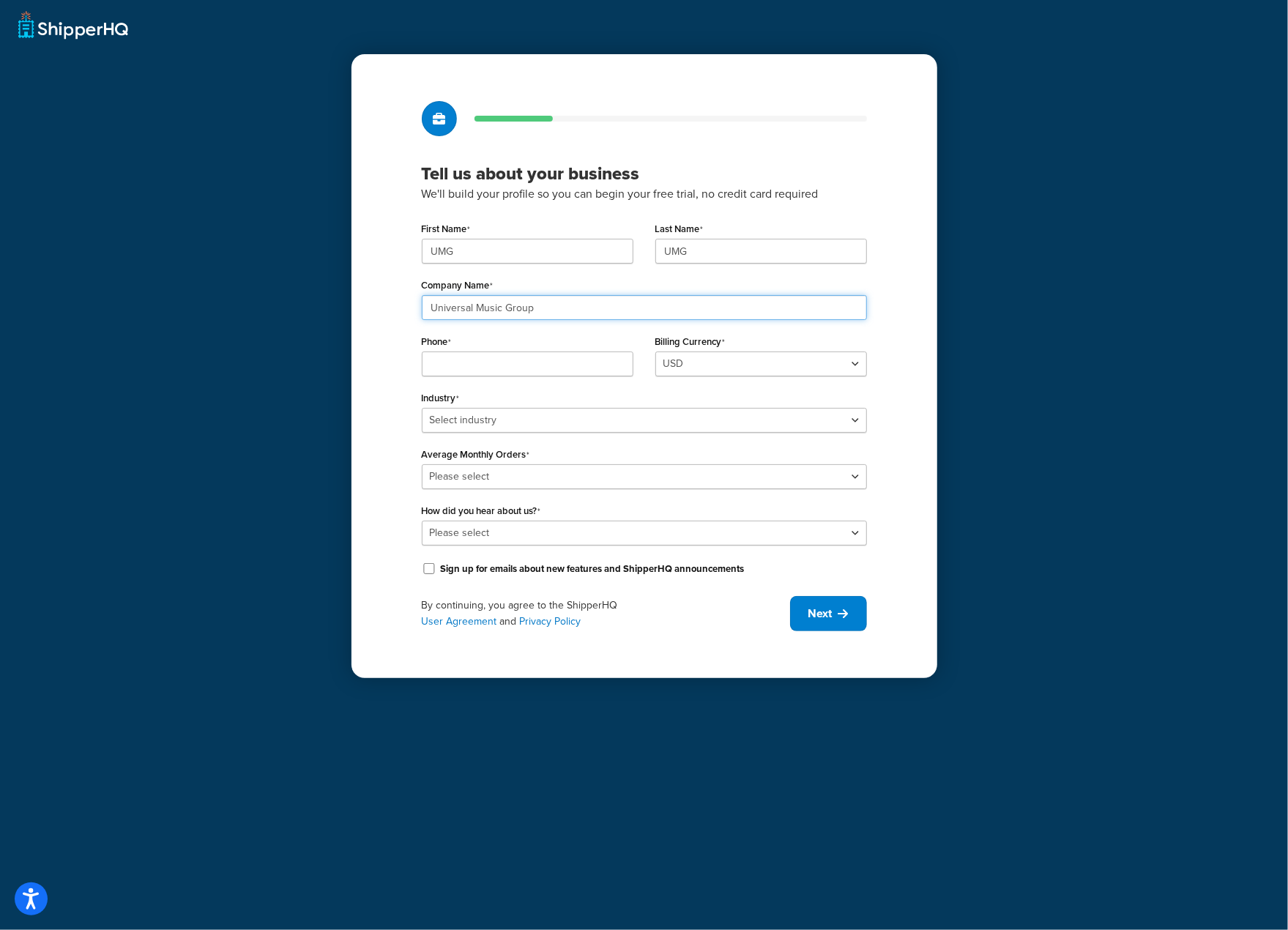
type input "Universal Music Group"
click at [609, 366] on input "Phone" at bounding box center [527, 363] width 212 height 25
paste input "08449137510"
type input "08449137510"
click at [659, 417] on select "Select industry Automotive Adult Agriculture Alcohol, Tobacco & CBD Arts & Craf…" at bounding box center [644, 421] width 445 height 25
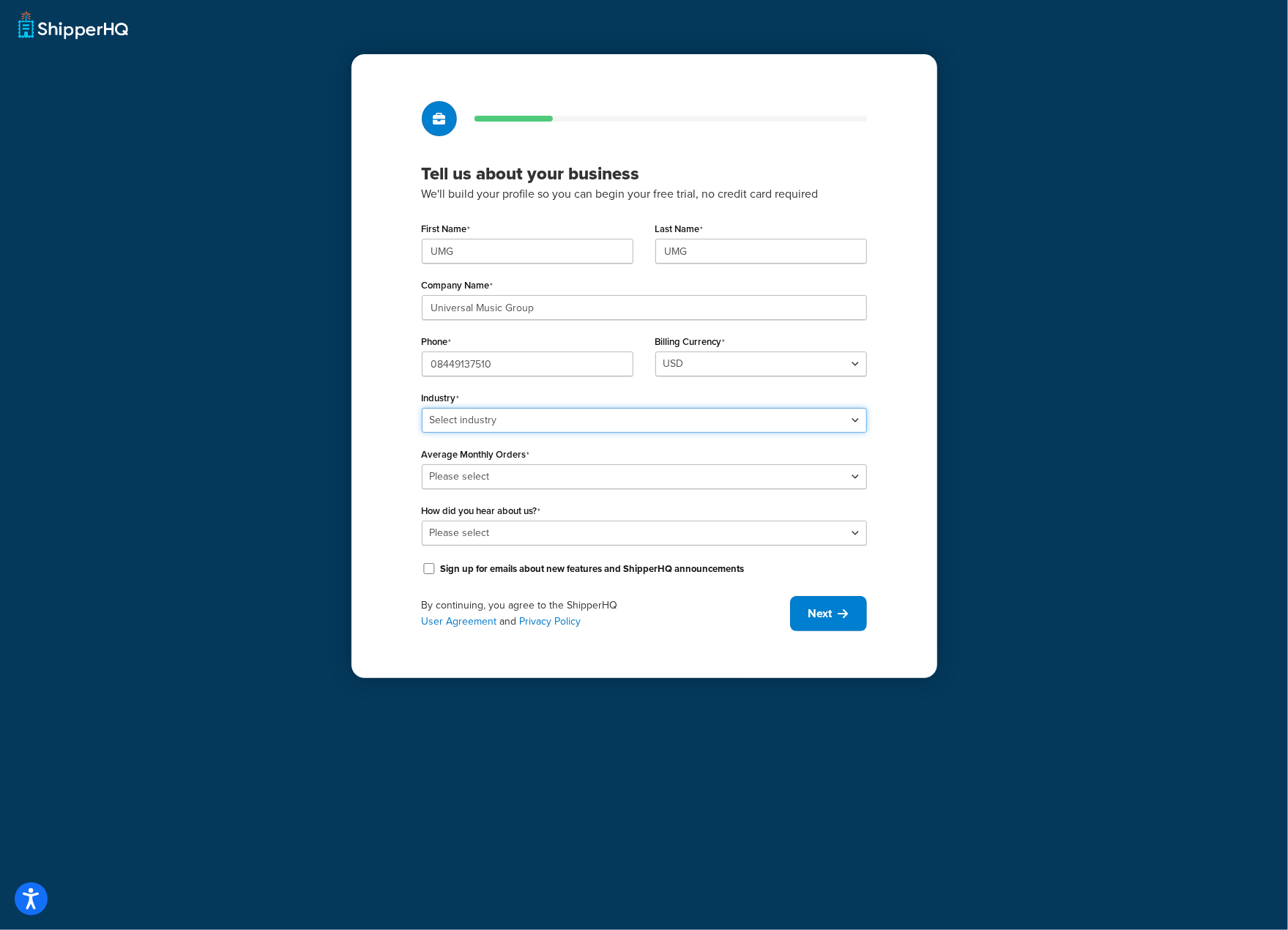
select select "7"
click at [421, 408] on select "Select industry Automotive Adult Agriculture Alcohol, Tobacco & CBD Arts & Craf…" at bounding box center [644, 421] width 445 height 25
click at [720, 481] on select "Please select 0-500 501-1,000 1,001-10,000 10,001-20,000 Over 20,000" at bounding box center [644, 477] width 445 height 25
select select "5"
click at [421, 465] on select "Please select 0-500 501-1,000 1,001-10,000 10,001-20,000 Over 20,000" at bounding box center [644, 477] width 445 height 25
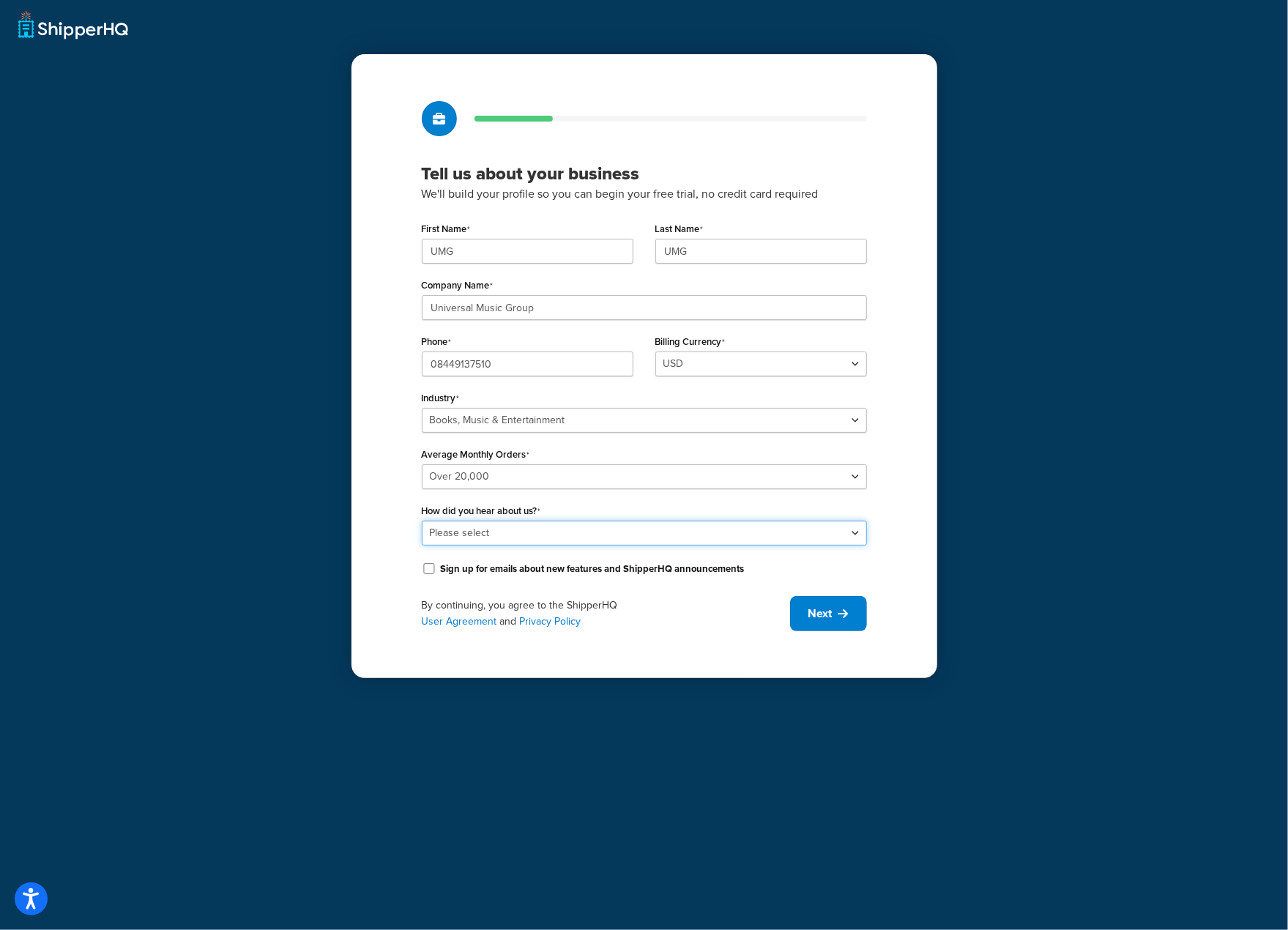
click at [650, 531] on select "Please select Online Search App Store or Marketplace Listing Referred by Agency…" at bounding box center [644, 533] width 445 height 25
select select "10"
click at [421, 521] on select "Please select Online Search App Store or Marketplace Listing Referred by Agency…" at bounding box center [644, 533] width 445 height 25
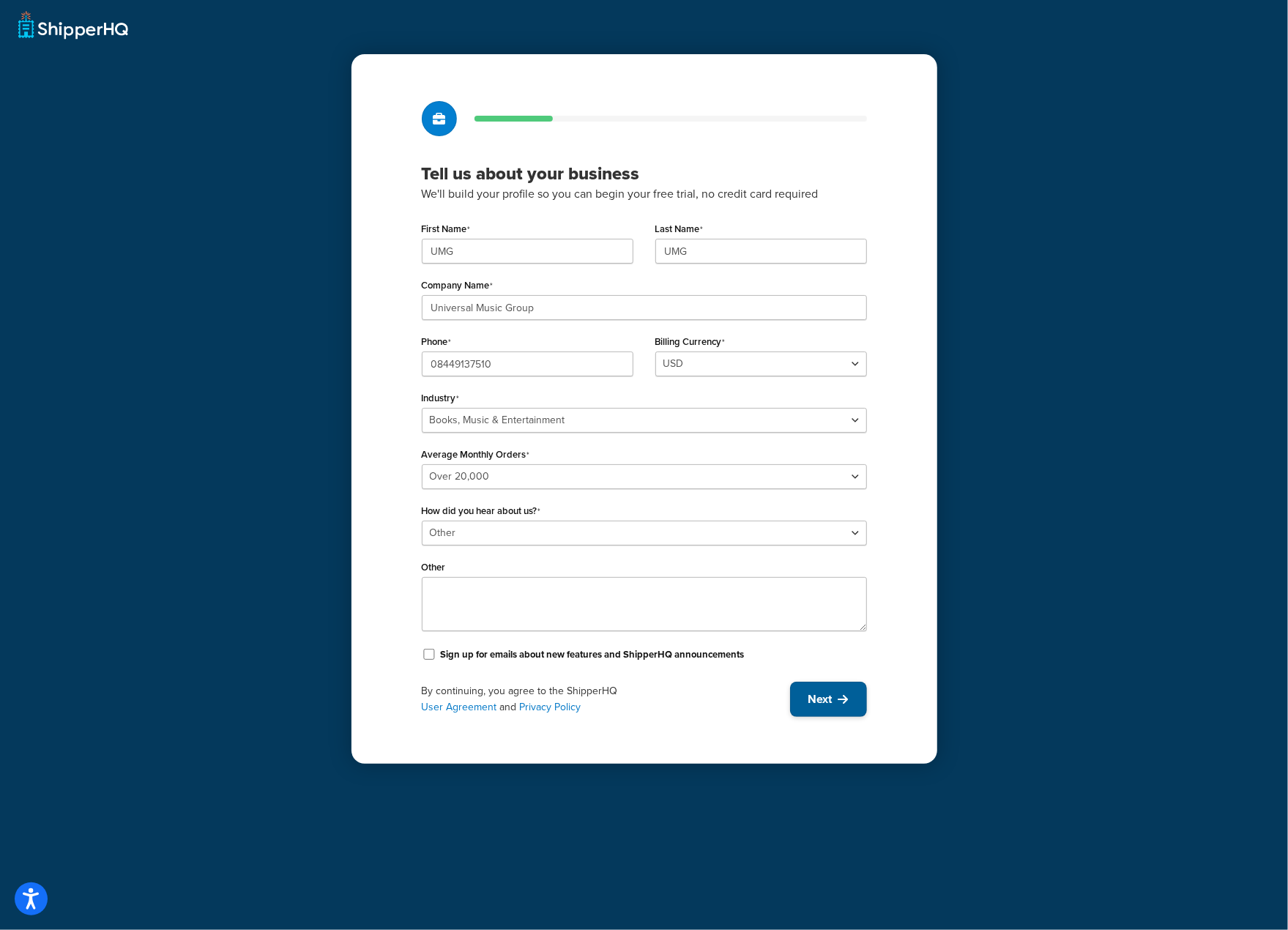
click at [852, 699] on button "Next" at bounding box center [828, 699] width 77 height 35
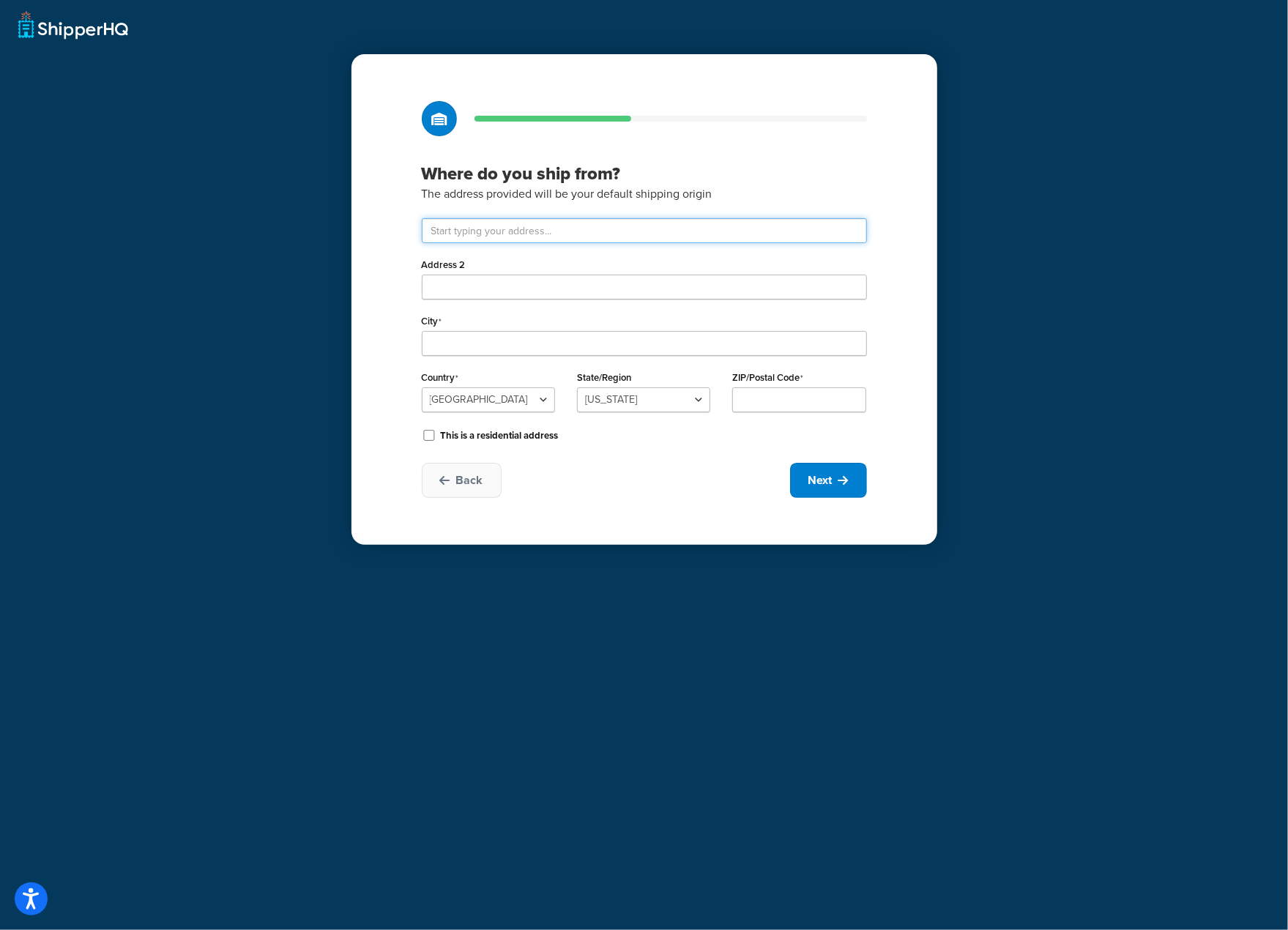
click at [560, 235] on input "text" at bounding box center [644, 231] width 445 height 25
type input "Drayton Field Industrial Estate"
type input "Nasmyth Road"
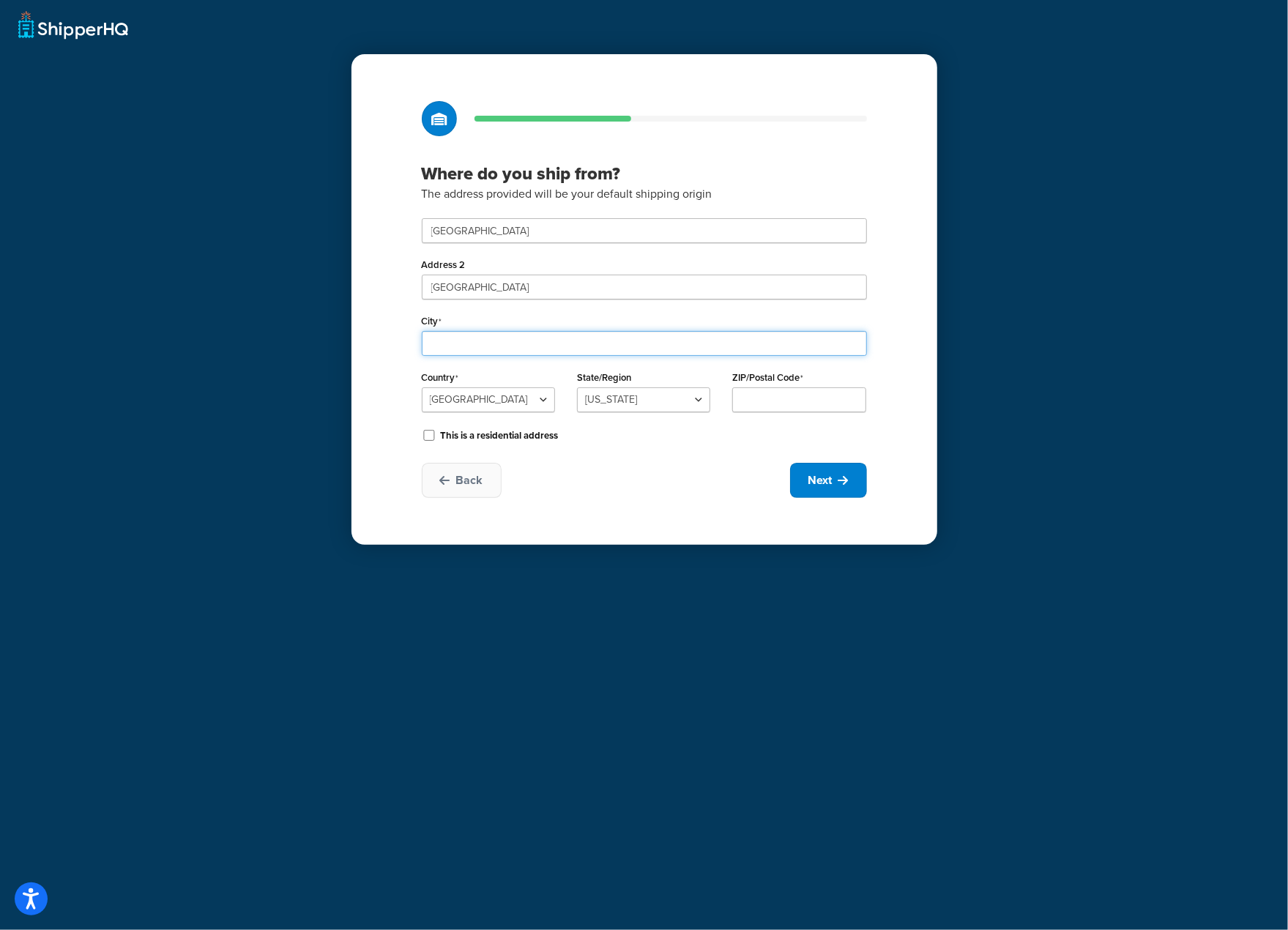
type input "Daventry"
select select "1226"
type input "NN11 8NF"
click at [829, 484] on span "Next" at bounding box center [820, 480] width 24 height 16
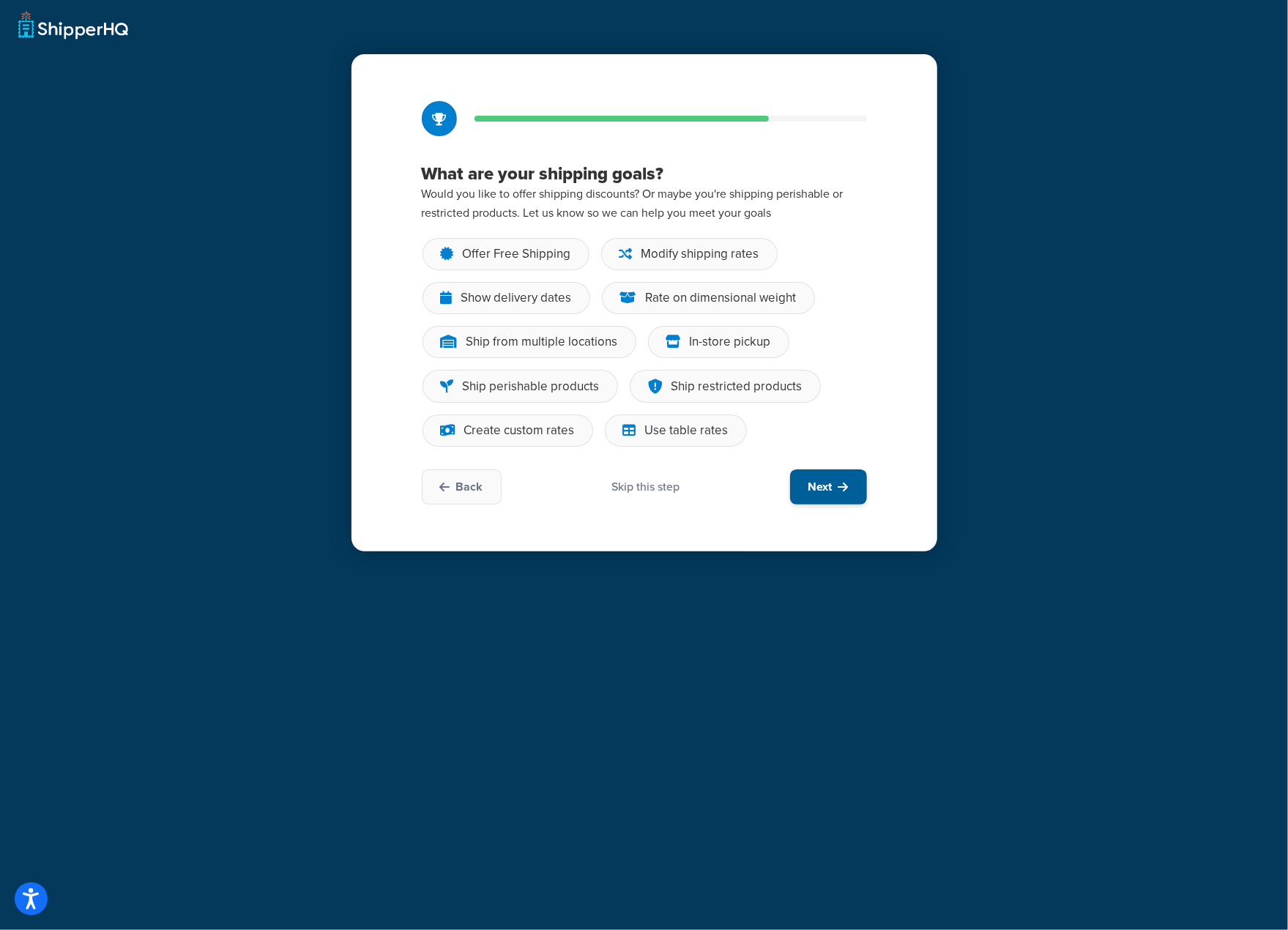
click at [827, 483] on span "Next" at bounding box center [820, 487] width 24 height 16
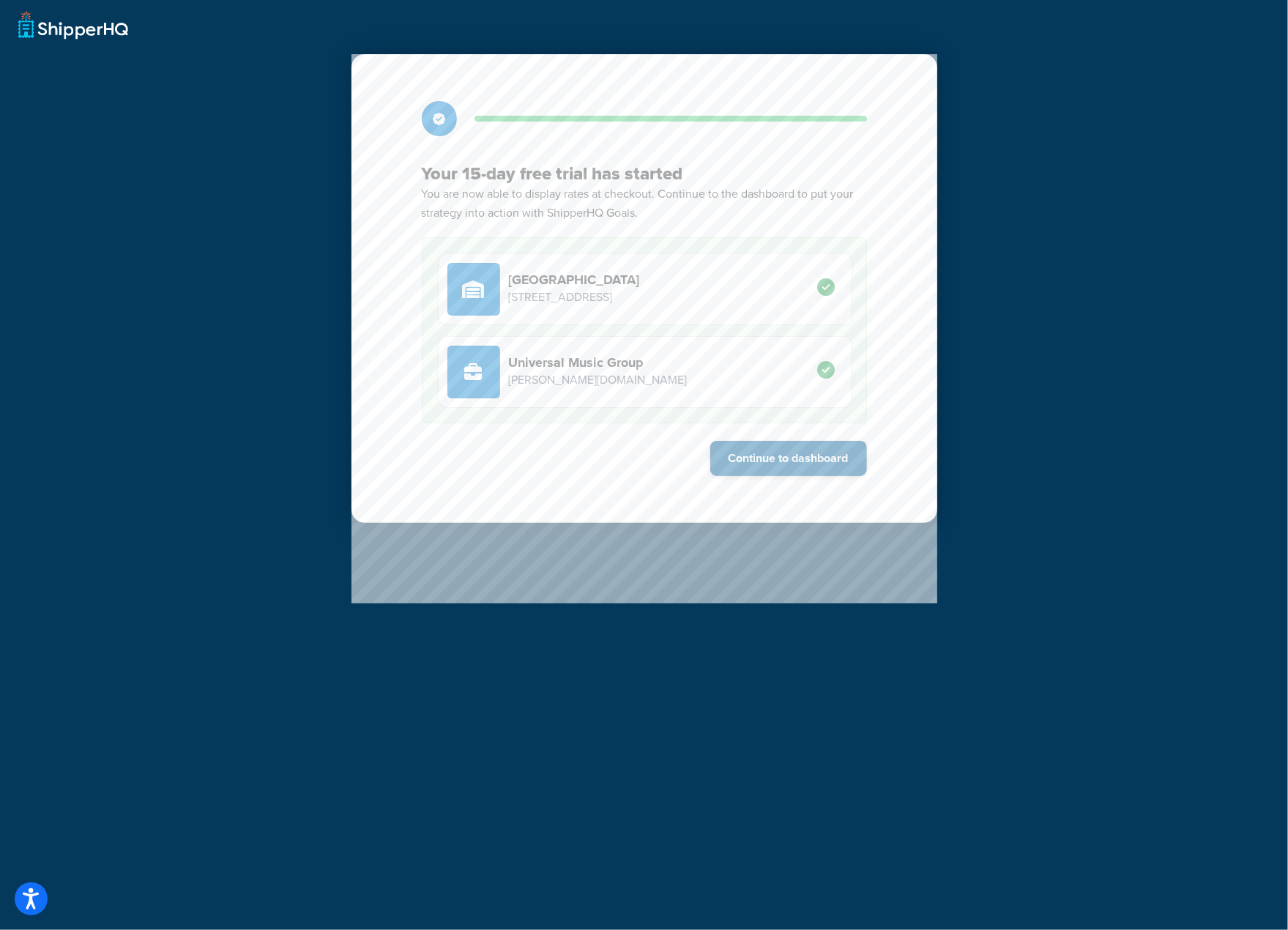
click at [820, 452] on button "Continue to dashboard" at bounding box center [788, 458] width 157 height 35
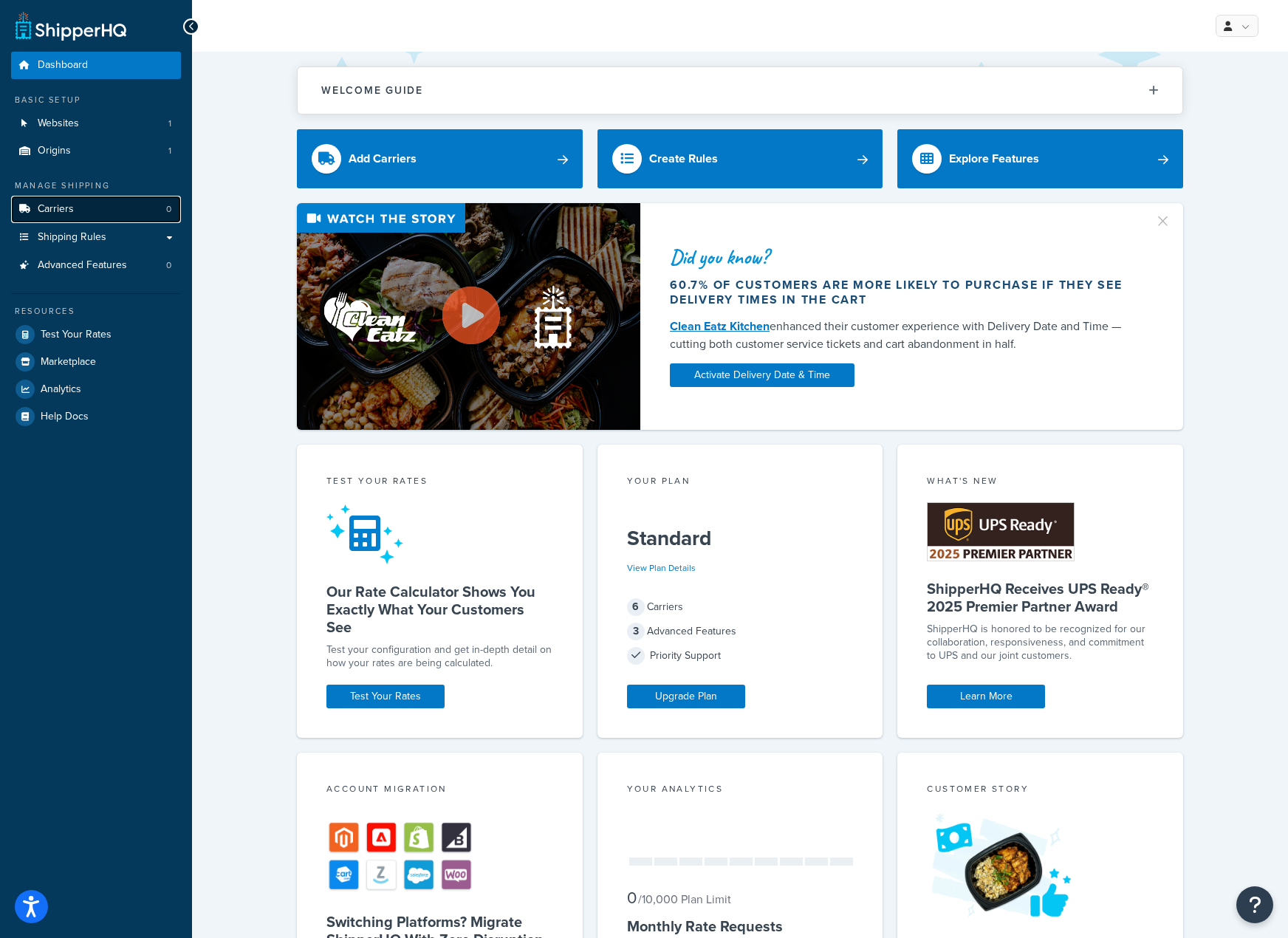
click at [73, 209] on link "Carriers 0" at bounding box center [95, 209] width 170 height 28
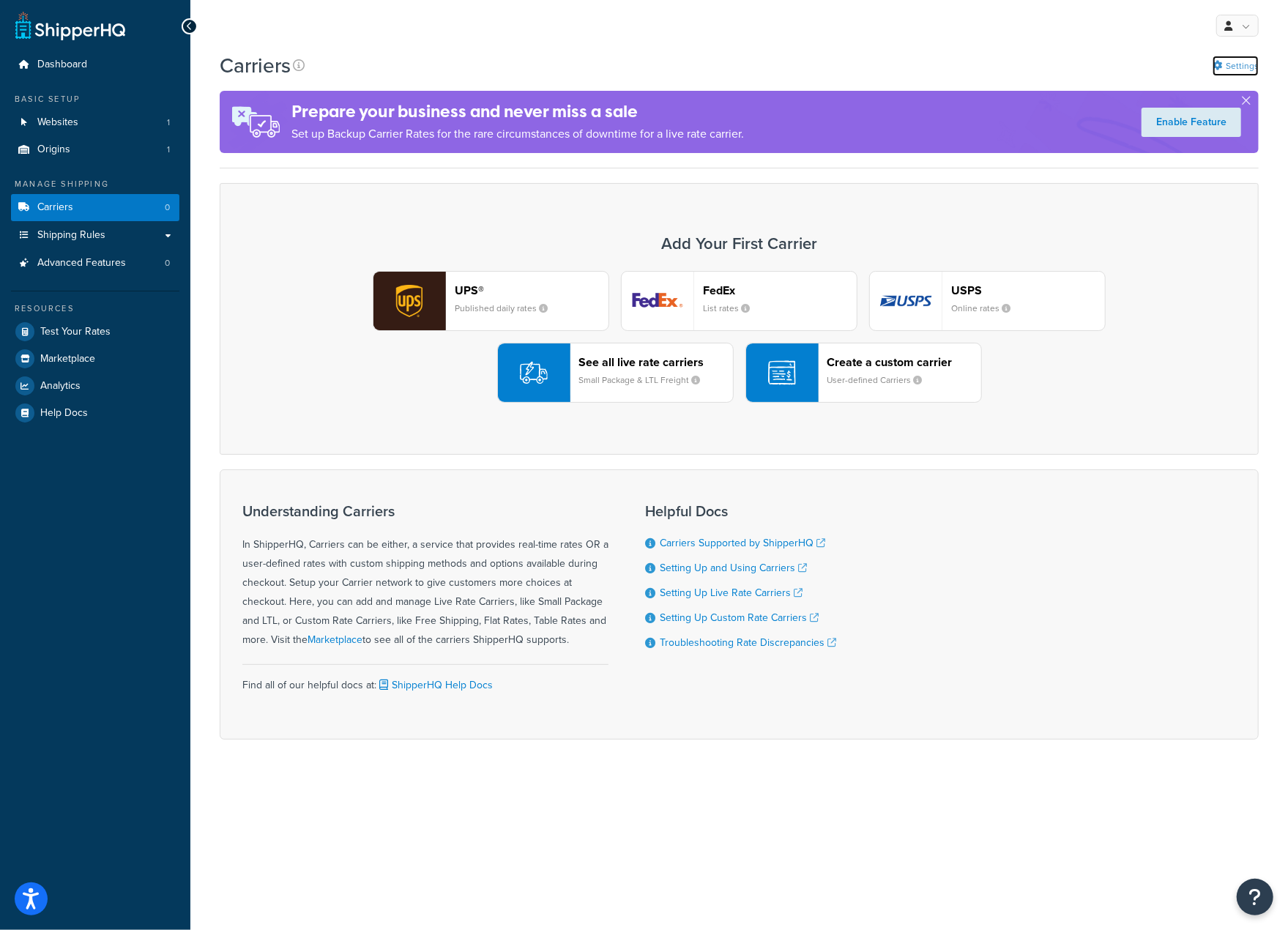
click at [1245, 66] on link "Settings" at bounding box center [1235, 65] width 46 height 20
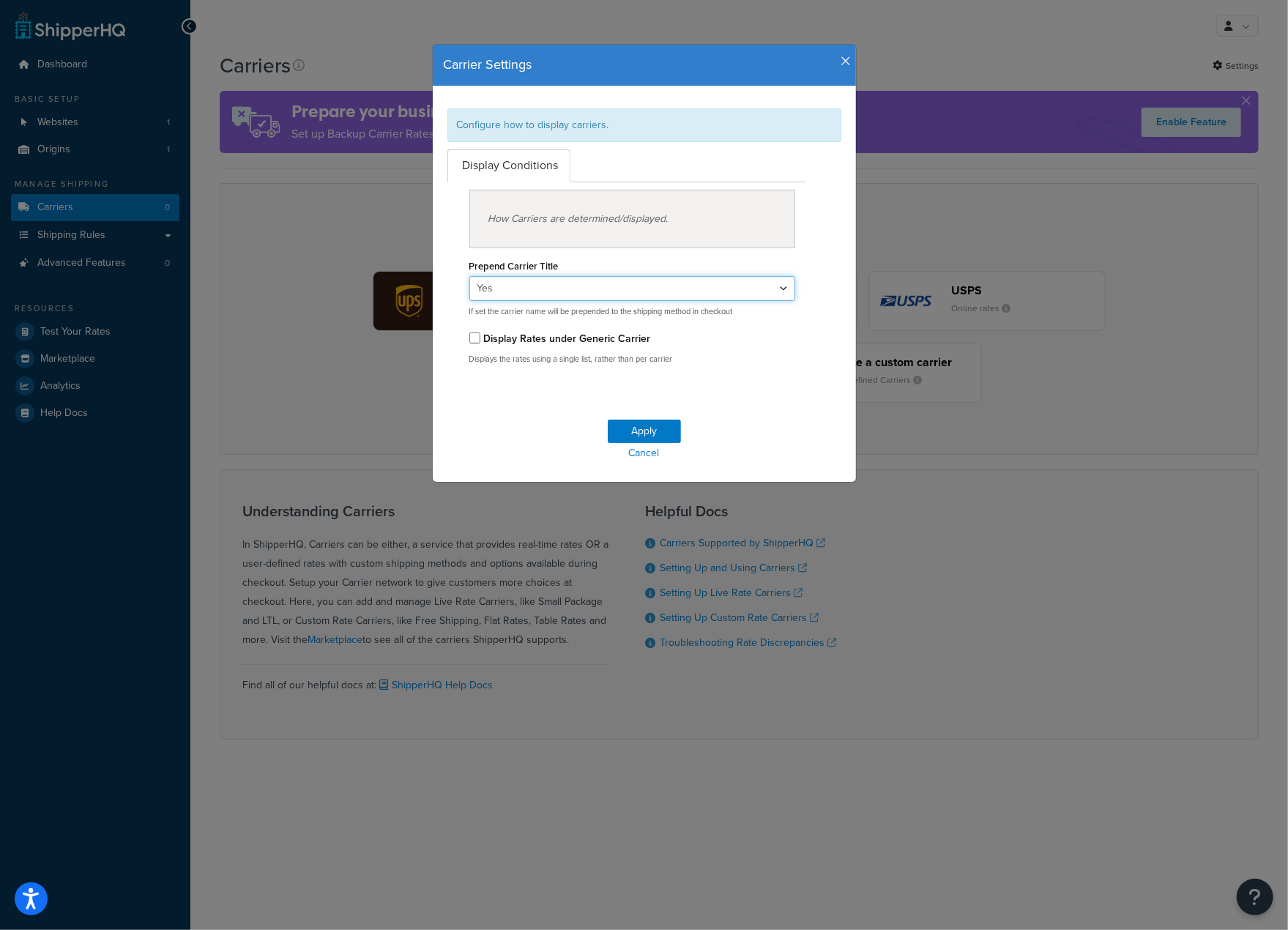
click at [783, 286] on select "Yes No" at bounding box center [632, 289] width 326 height 25
select select "false"
click at [469, 276] on select "Yes No" at bounding box center [632, 289] width 326 height 25
click at [640, 431] on button "Apply" at bounding box center [644, 431] width 73 height 24
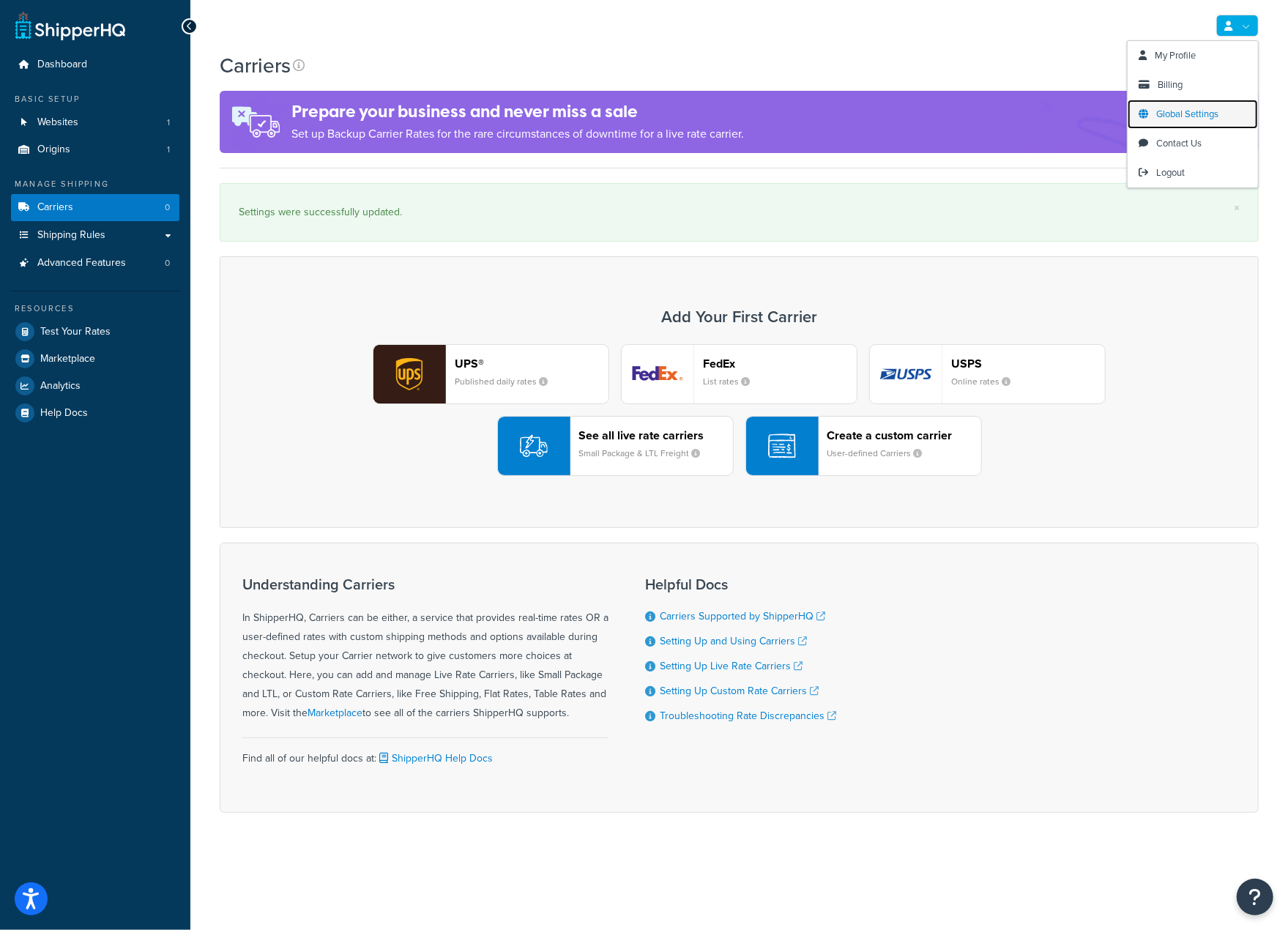
click at [1197, 112] on span "Global Settings" at bounding box center [1187, 114] width 62 height 14
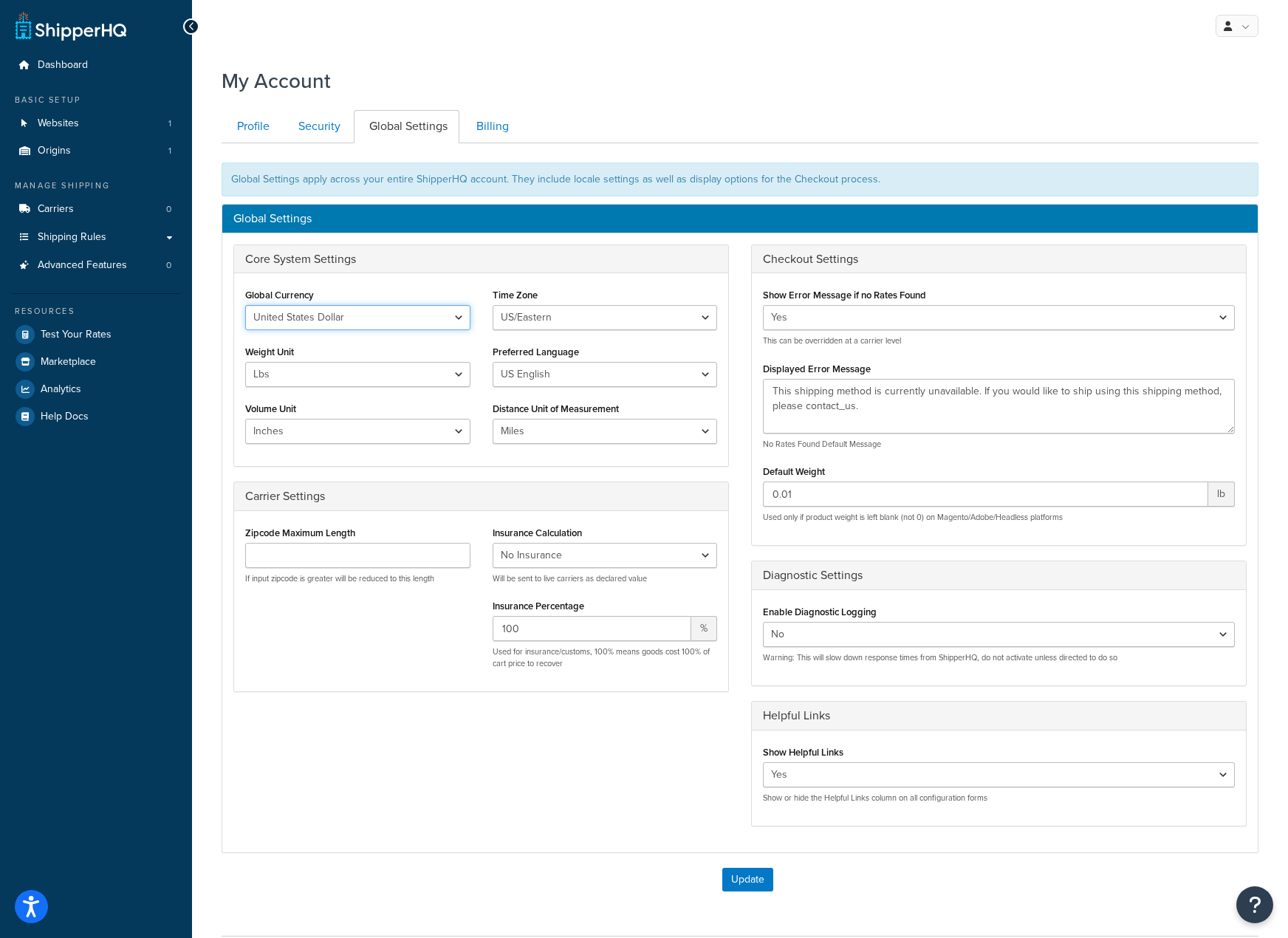
click at [461, 315] on select "United States Dollar Euro British Pound Australian Dollar Canadian Dollar Japan…" at bounding box center [358, 318] width 225 height 25
select select "GBP"
click at [245, 305] on select "United States Dollar Euro British Pound Australian Dollar Canadian Dollar Japan…" at bounding box center [358, 318] width 225 height 25
click at [549, 319] on select "[GEOGRAPHIC_DATA]/[US_STATE] [GEOGRAPHIC_DATA]/[US_STATE] [GEOGRAPHIC_DATA]/[GE…" at bounding box center [605, 318] width 225 height 25
select select "Europe/[GEOGRAPHIC_DATA]"
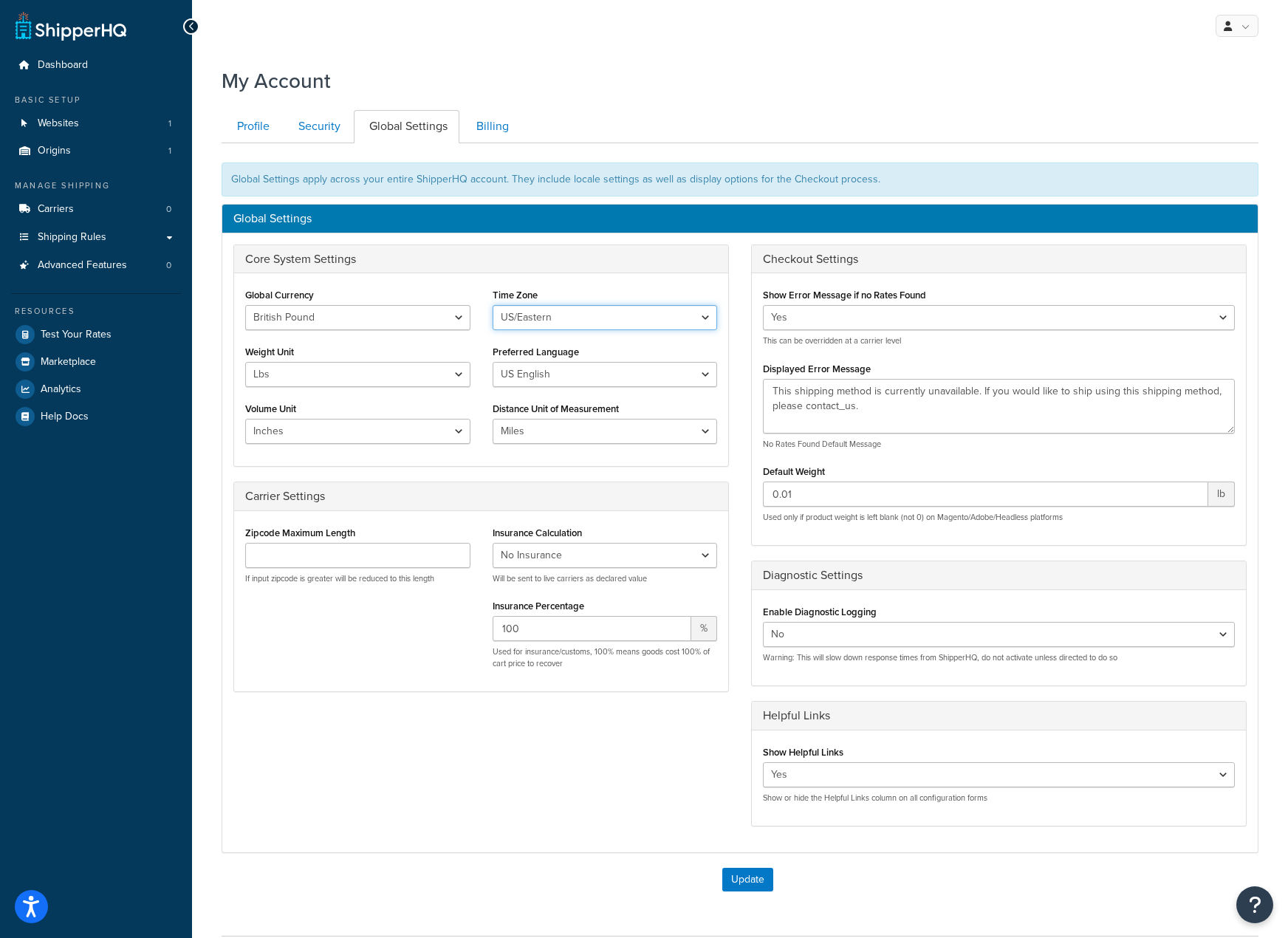
click at [493, 305] on select "[GEOGRAPHIC_DATA]/[US_STATE] [GEOGRAPHIC_DATA]/[US_STATE] [GEOGRAPHIC_DATA]/[GE…" at bounding box center [605, 318] width 225 height 25
click at [460, 370] on select "Lbs Kgs" at bounding box center [358, 374] width 225 height 25
select select "kg"
click at [245, 362] on select "Lbs Kgs" at bounding box center [358, 374] width 225 height 25
click at [540, 378] on select "US English British English" at bounding box center [605, 374] width 225 height 25
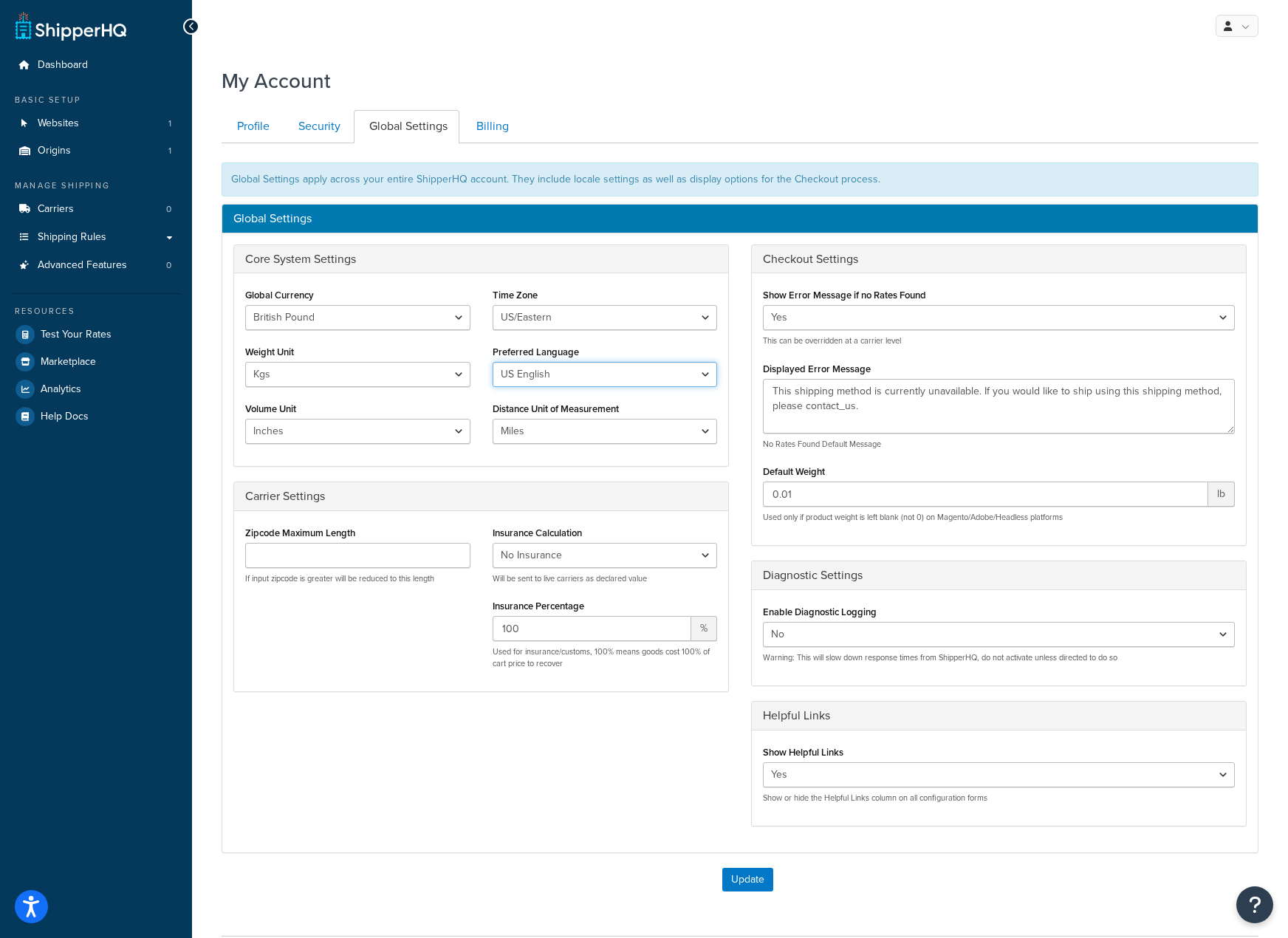
select select "en-[GEOGRAPHIC_DATA]"
click at [493, 362] on select "US English British English" at bounding box center [605, 374] width 225 height 25
click at [452, 430] on select "Inches Centimetres Feet Yards Metres" at bounding box center [358, 431] width 225 height 25
select select "cm"
click at [245, 419] on select "Inches Centimetres Feet Yards Metres" at bounding box center [358, 431] width 225 height 25
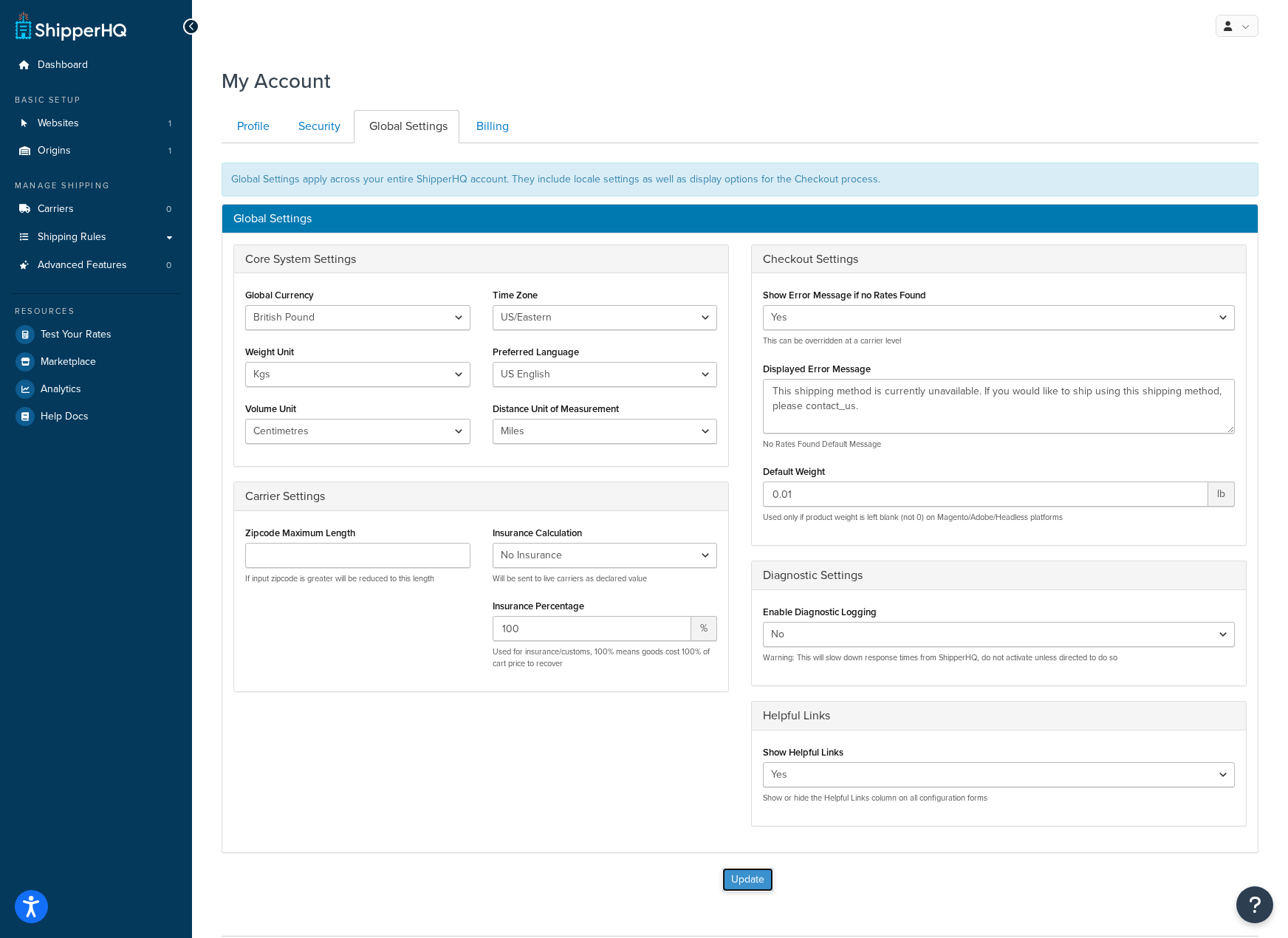
click at [742, 879] on button "Update" at bounding box center [747, 879] width 51 height 24
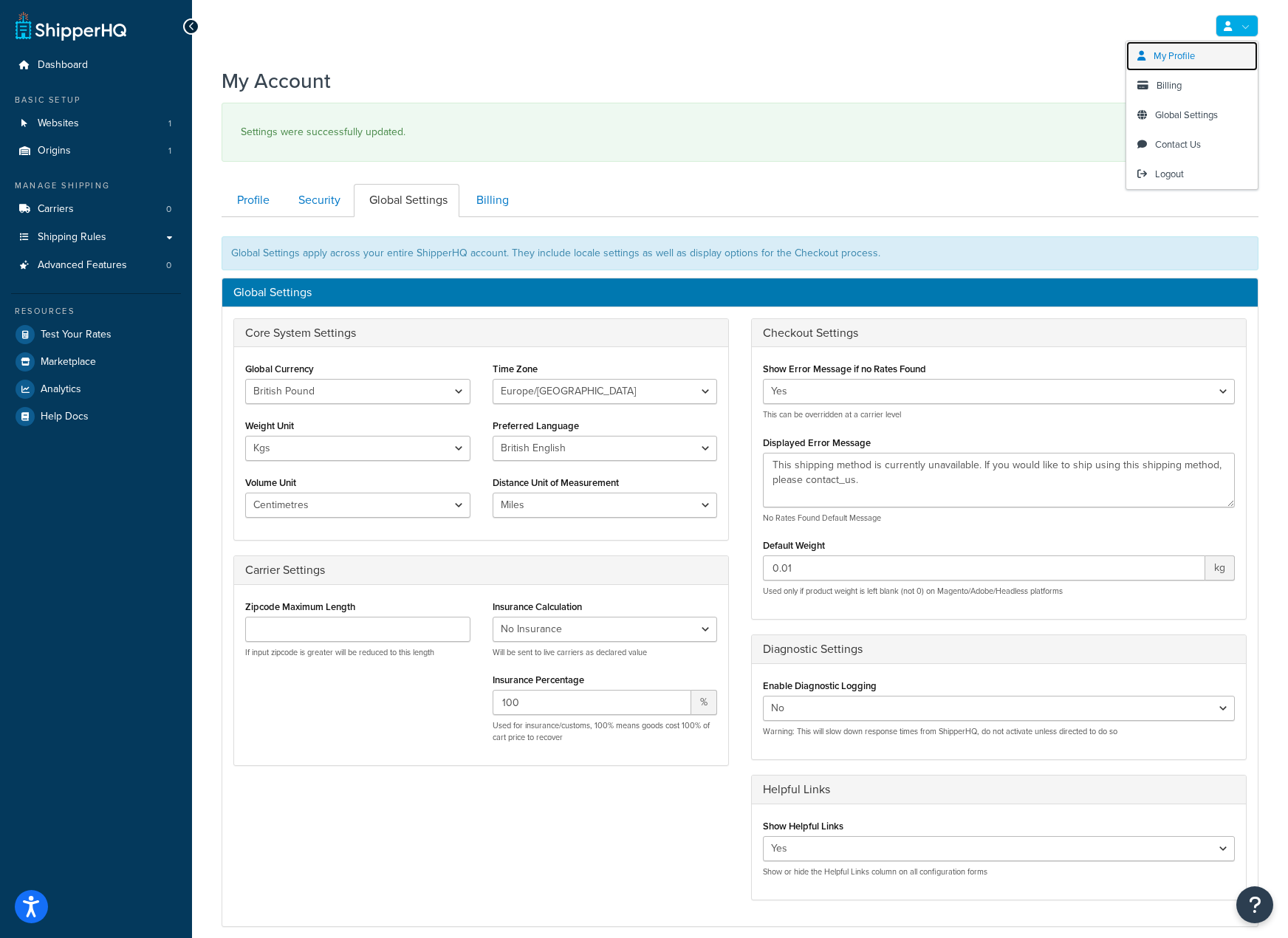
click at [1187, 59] on span "My Profile" at bounding box center [1174, 56] width 42 height 14
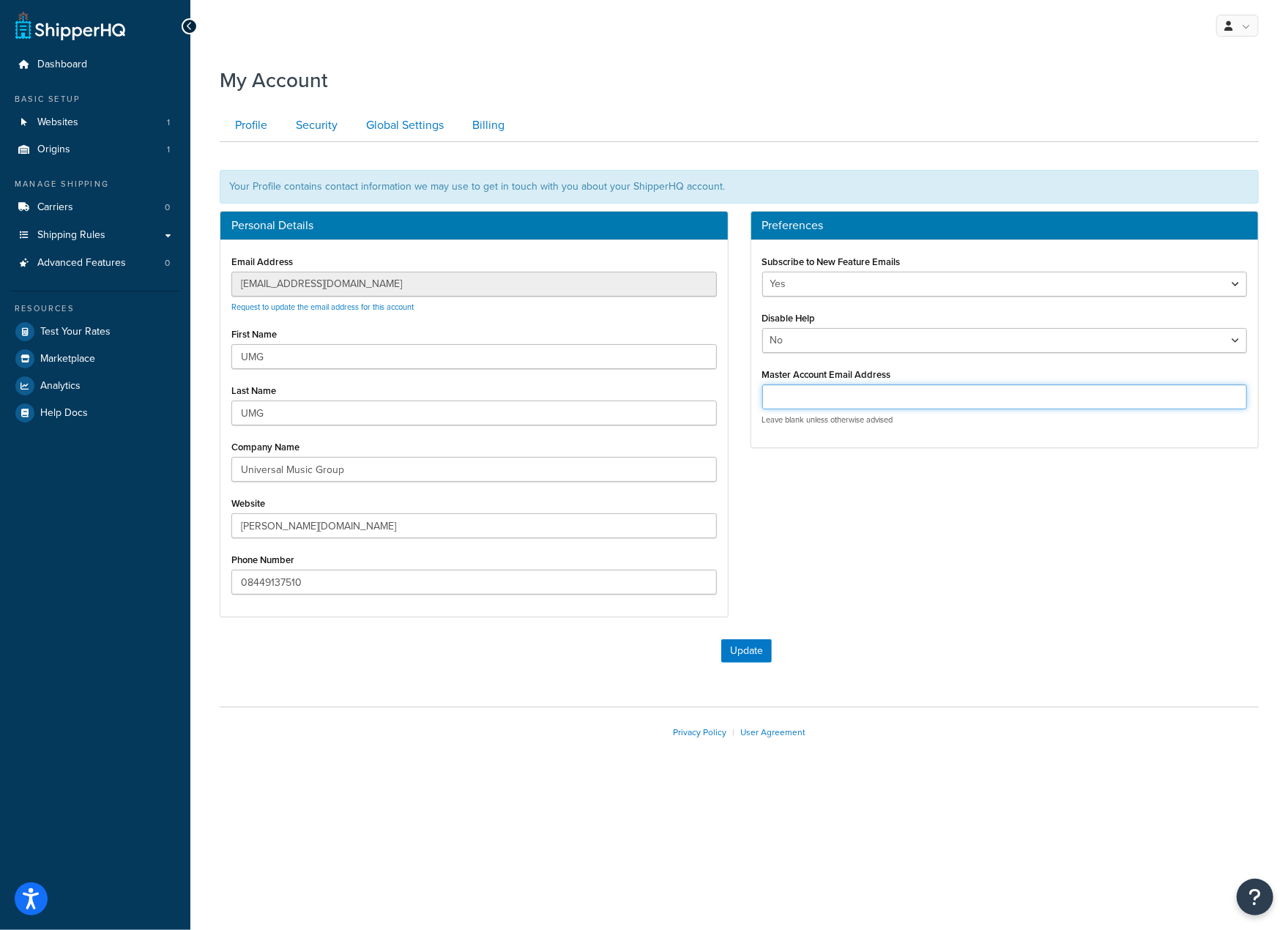
click at [785, 396] on input "Master Account Email Address" at bounding box center [1005, 397] width 486 height 25
paste input "[EMAIL_ADDRESS][DOMAIN_NAME]"
type input "[EMAIL_ADDRESS][DOMAIN_NAME]"
click at [759, 651] on button "Update" at bounding box center [746, 651] width 50 height 24
